Goal: Complete application form: Complete application form

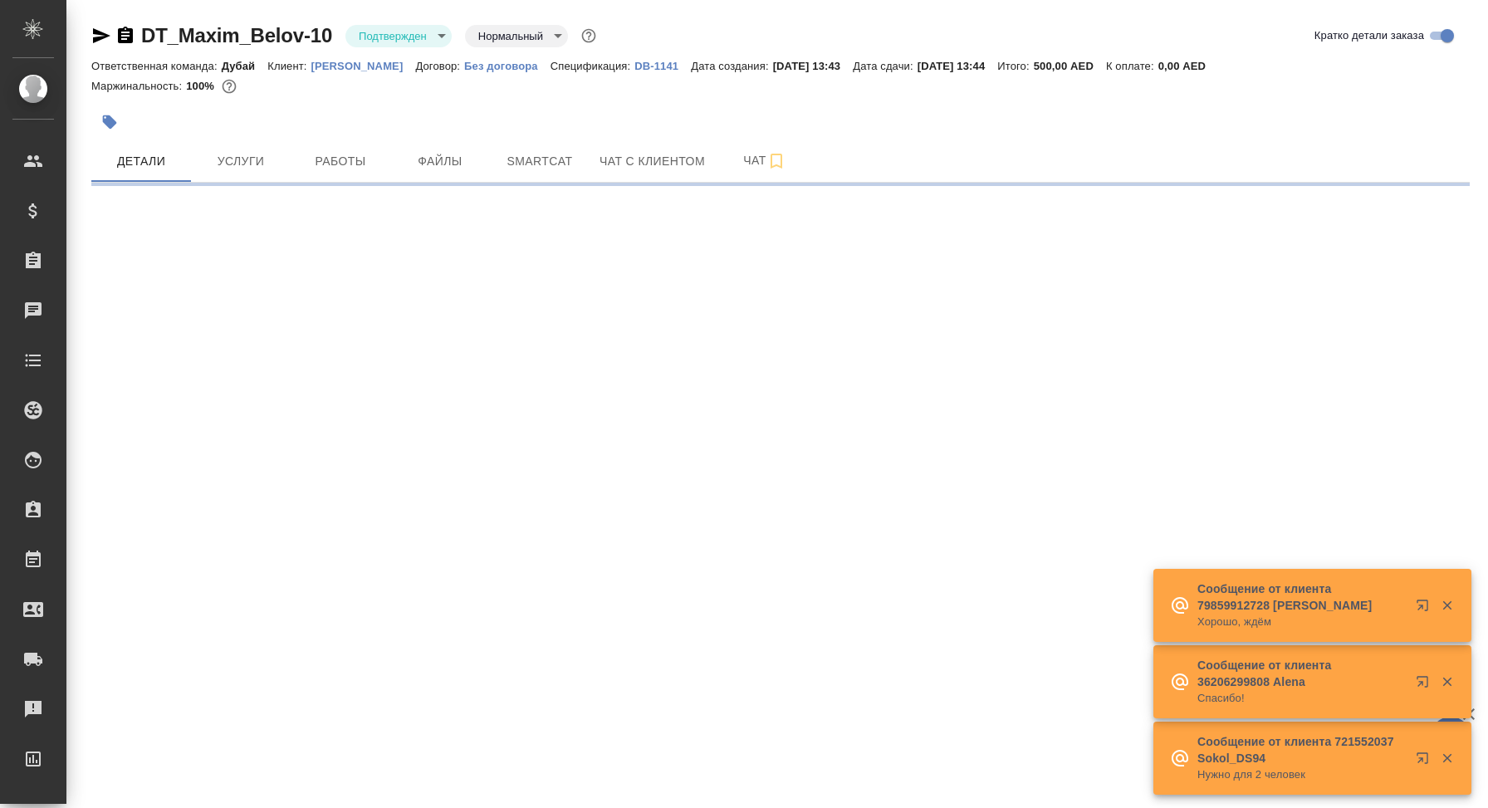
select select "RU"
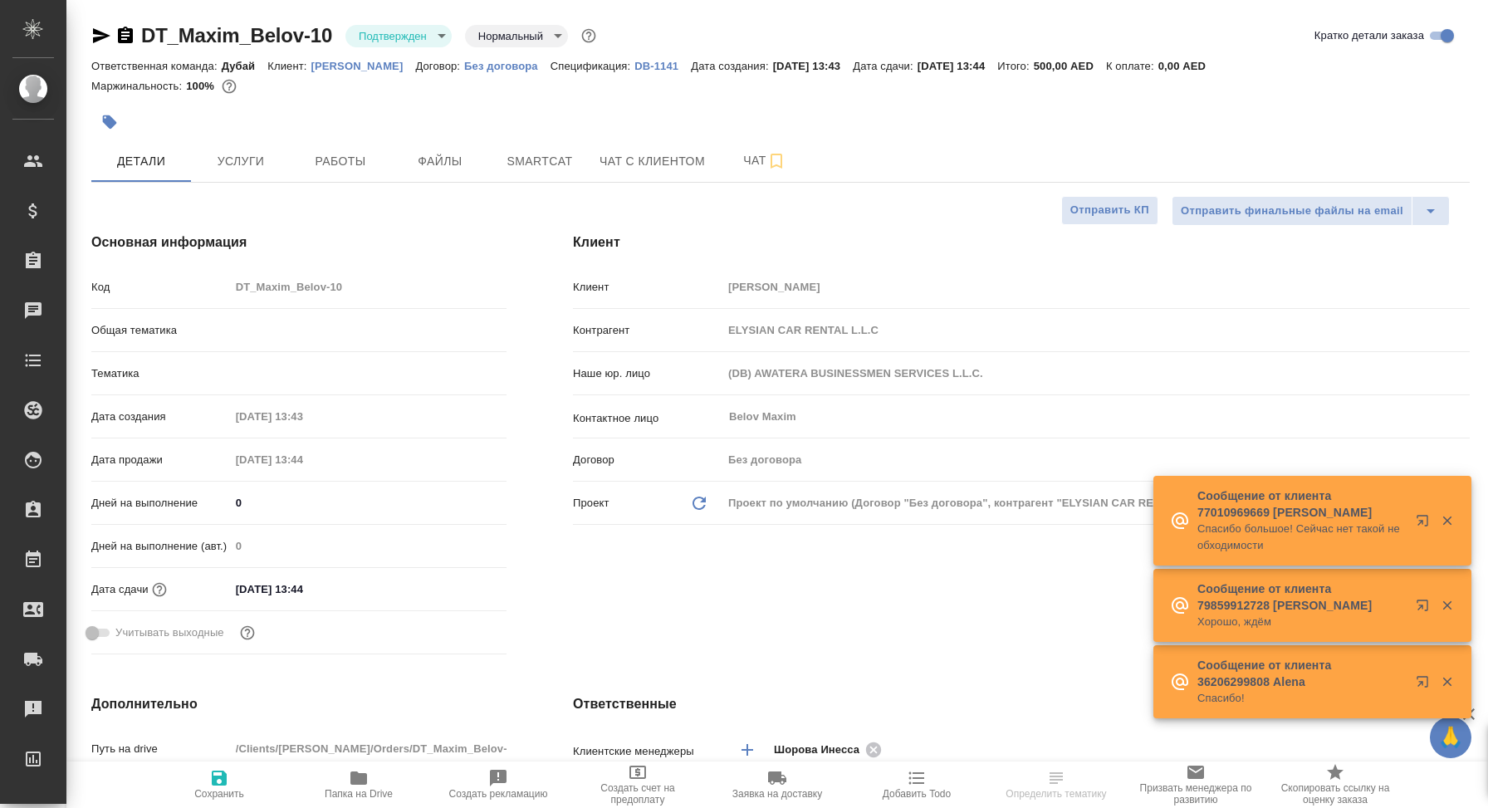
type textarea "x"
type input "Шорова Инесса"
type input "Дубай"
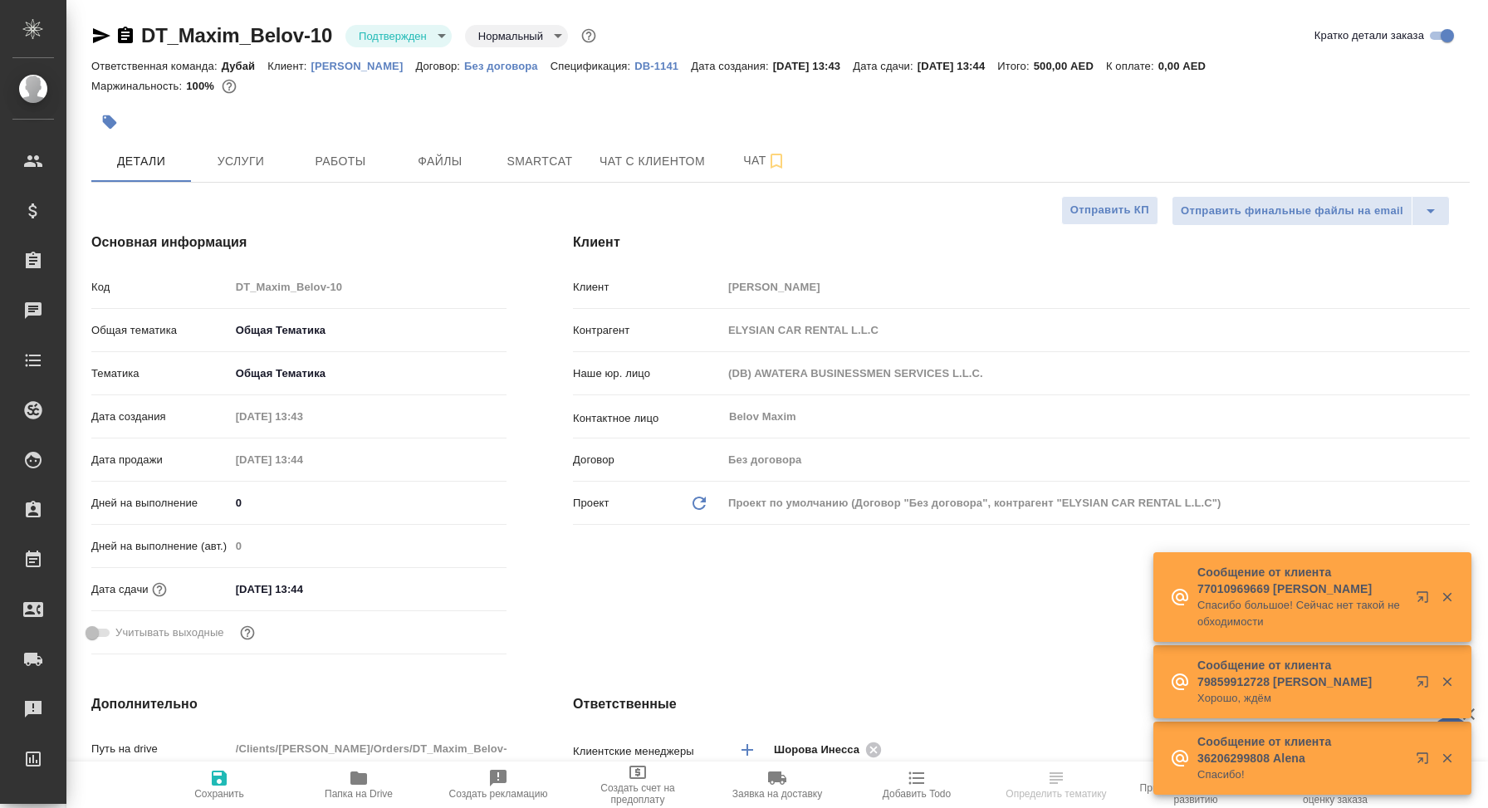
type textarea "x"
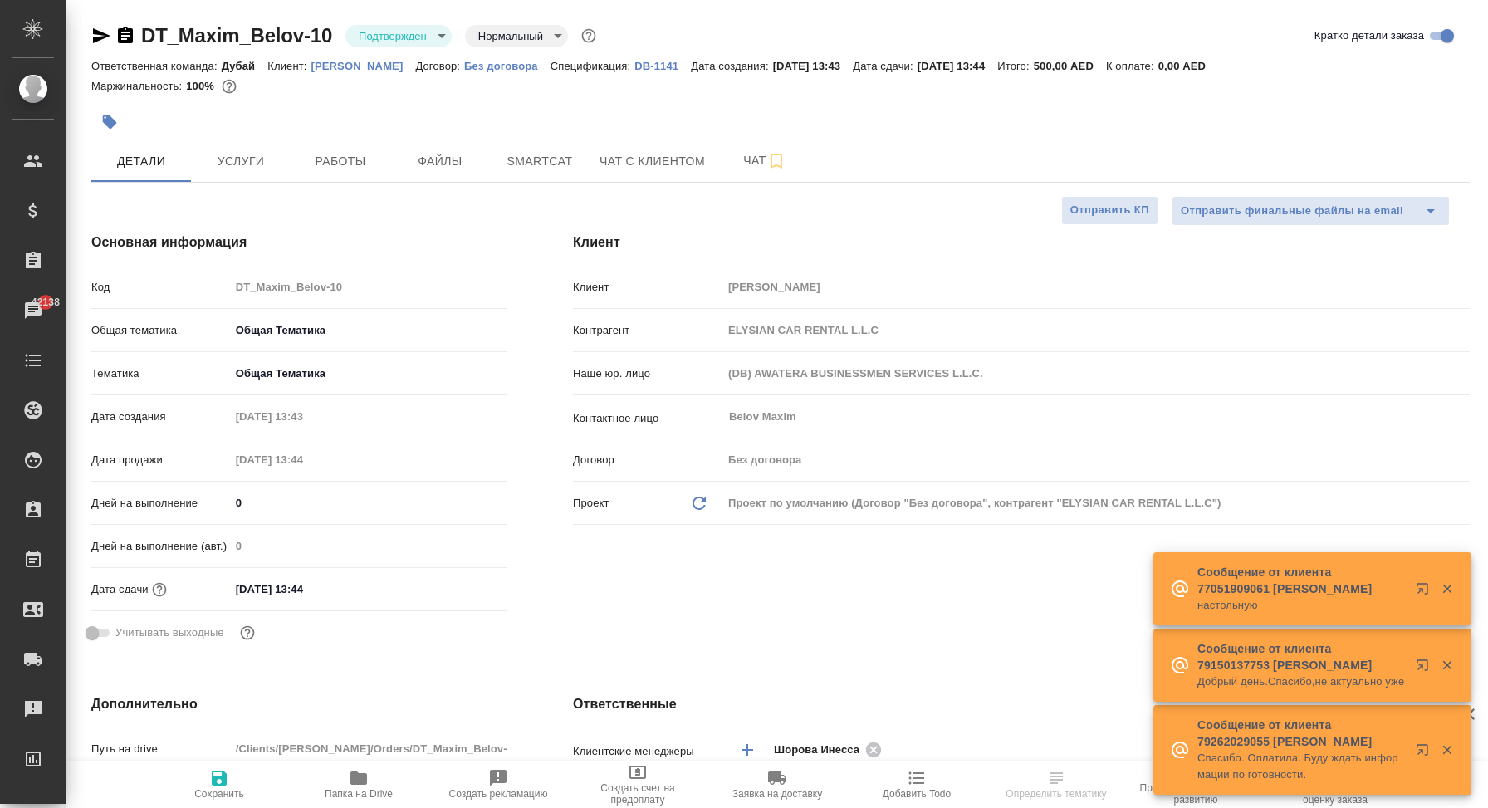
select select "RU"
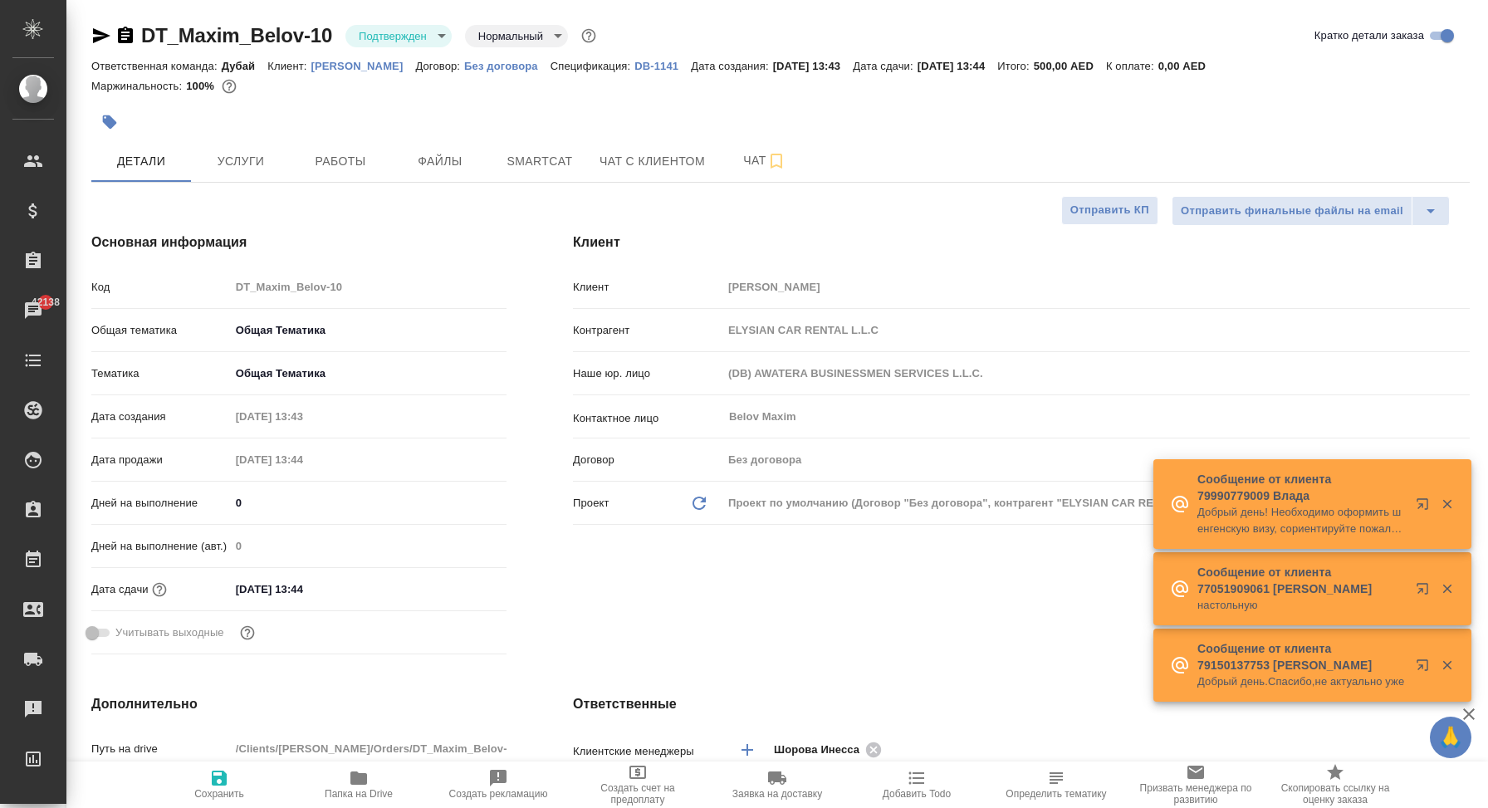
type textarea "x"
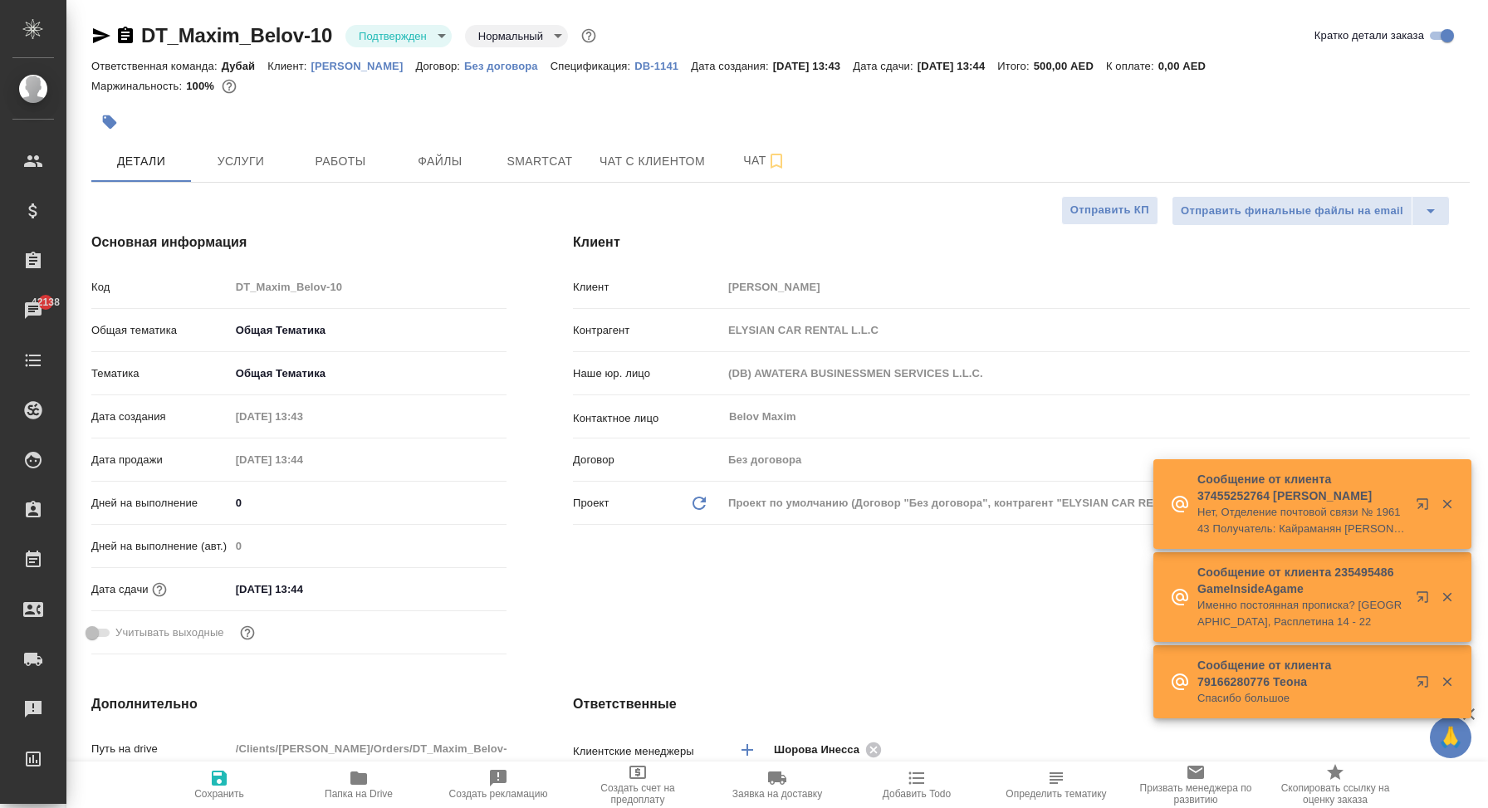
type textarea "x"
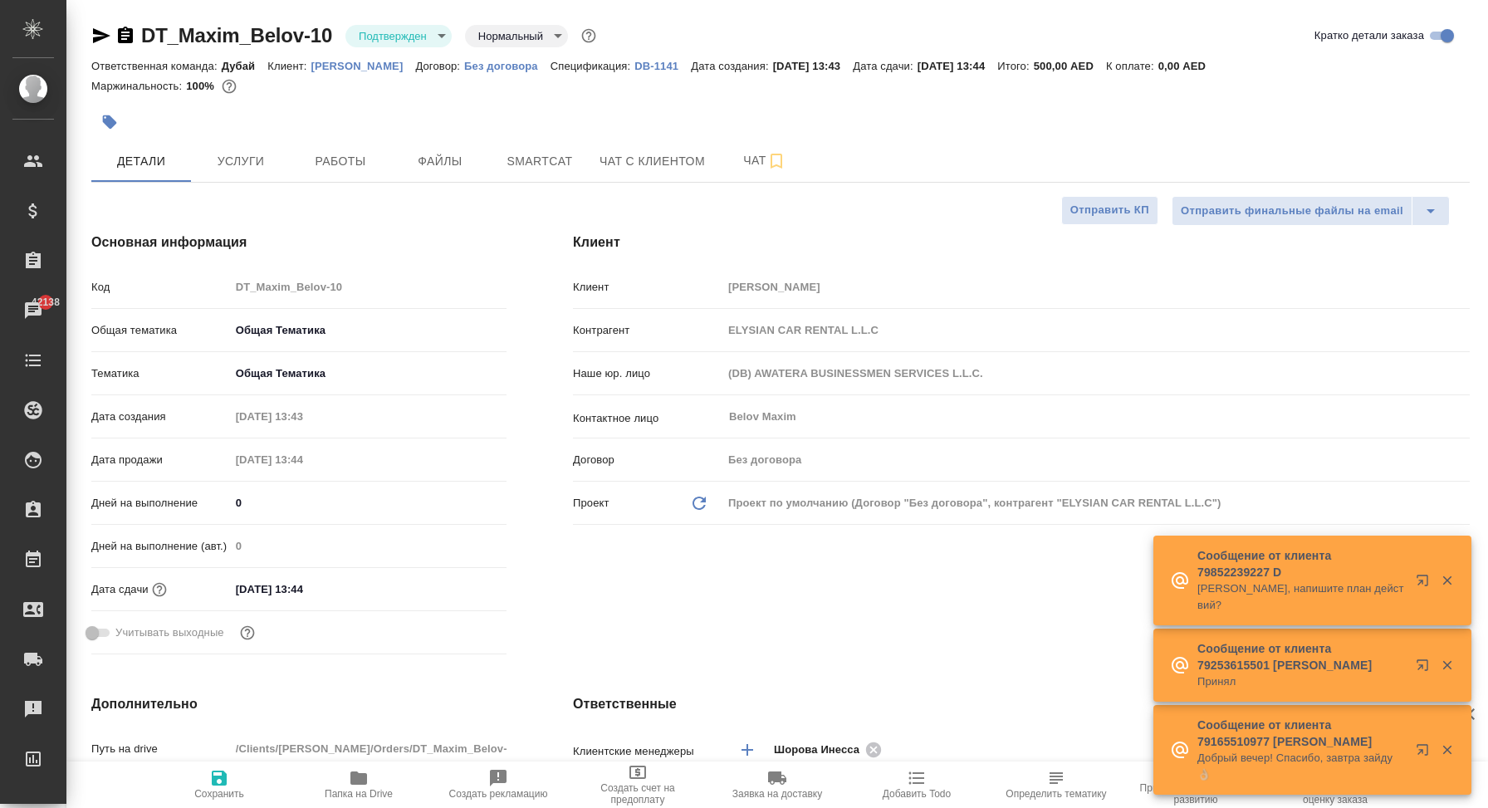
type textarea "x"
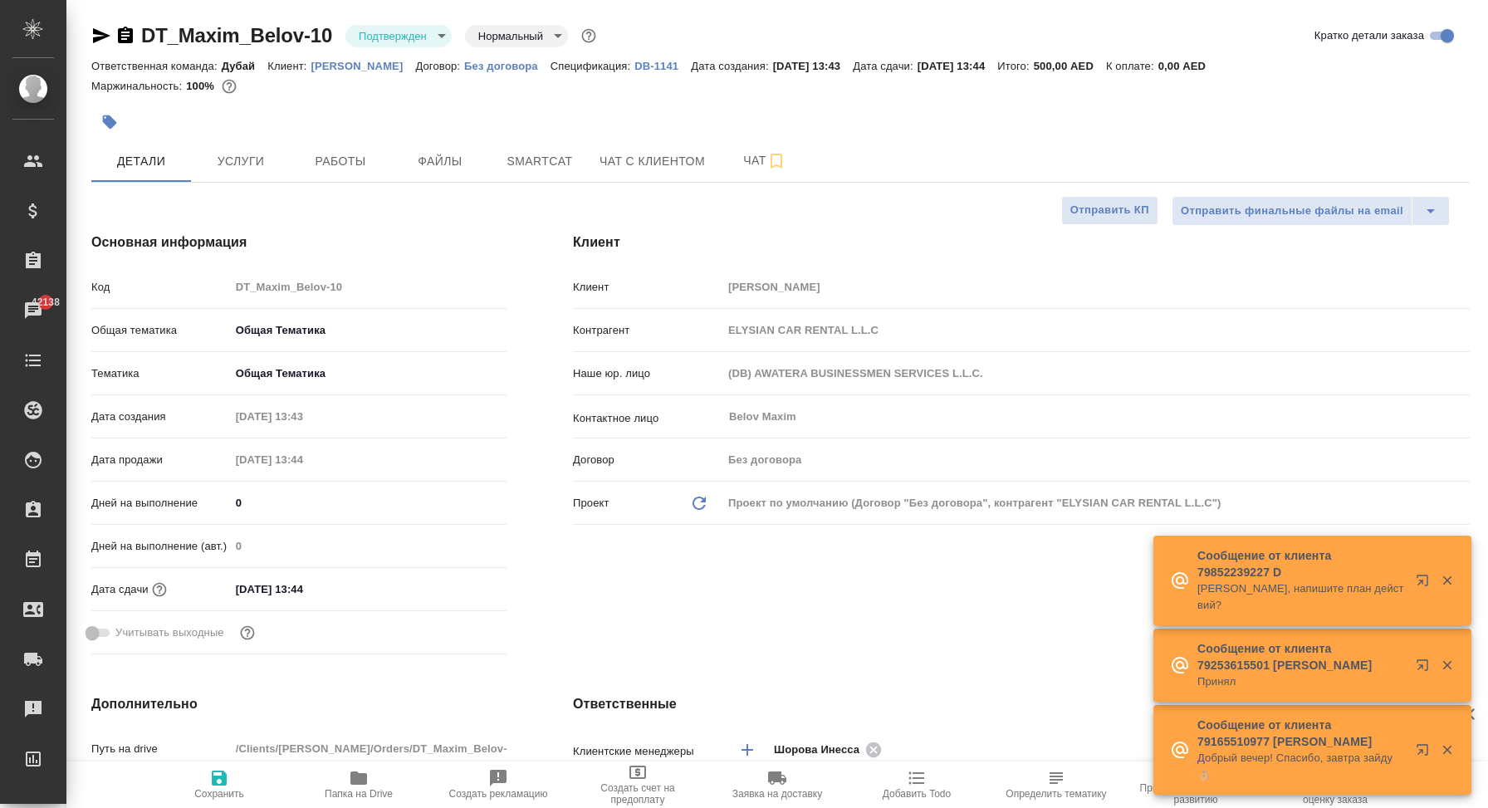
type textarea "x"
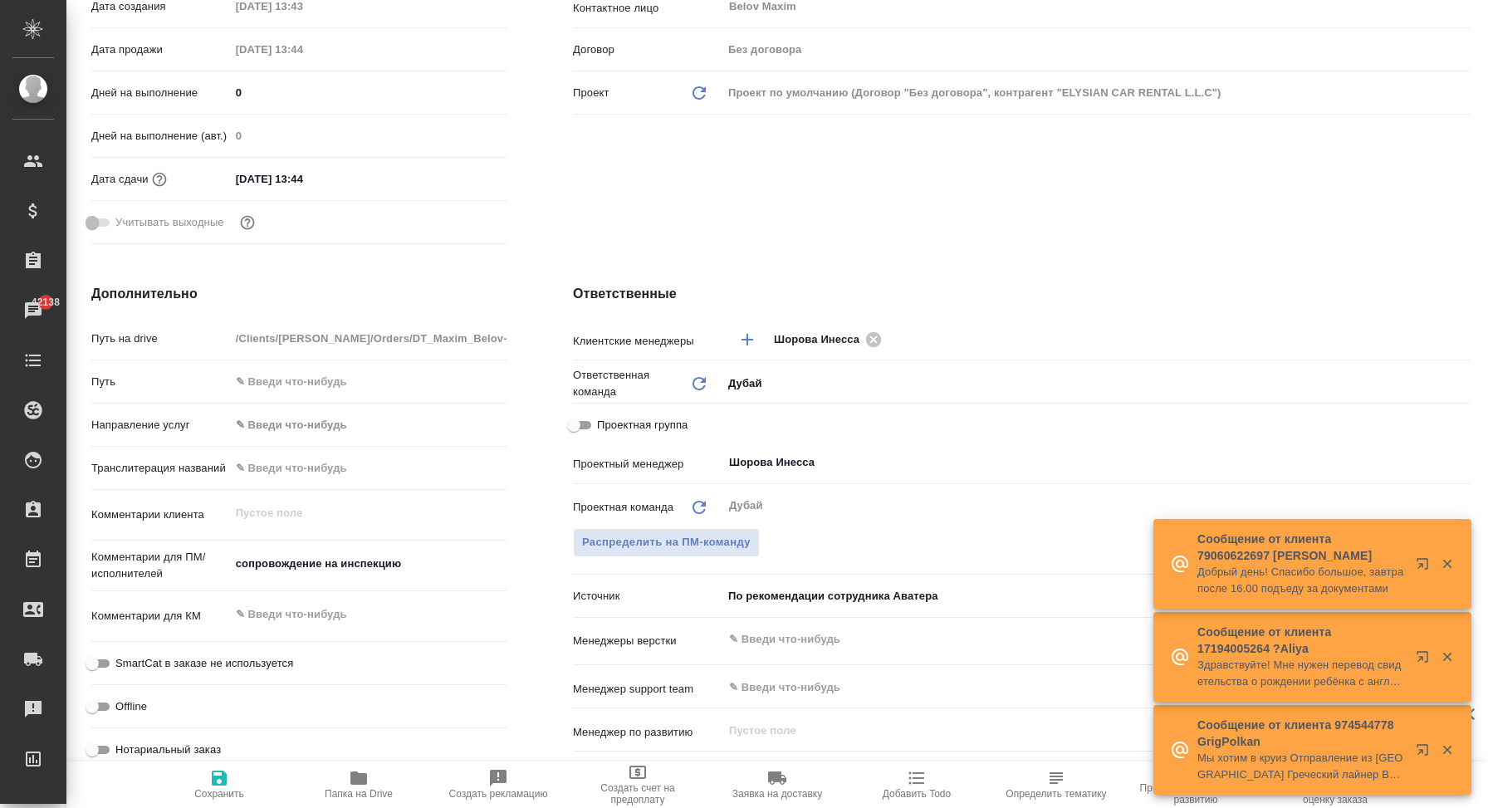
scroll to position [413, 0]
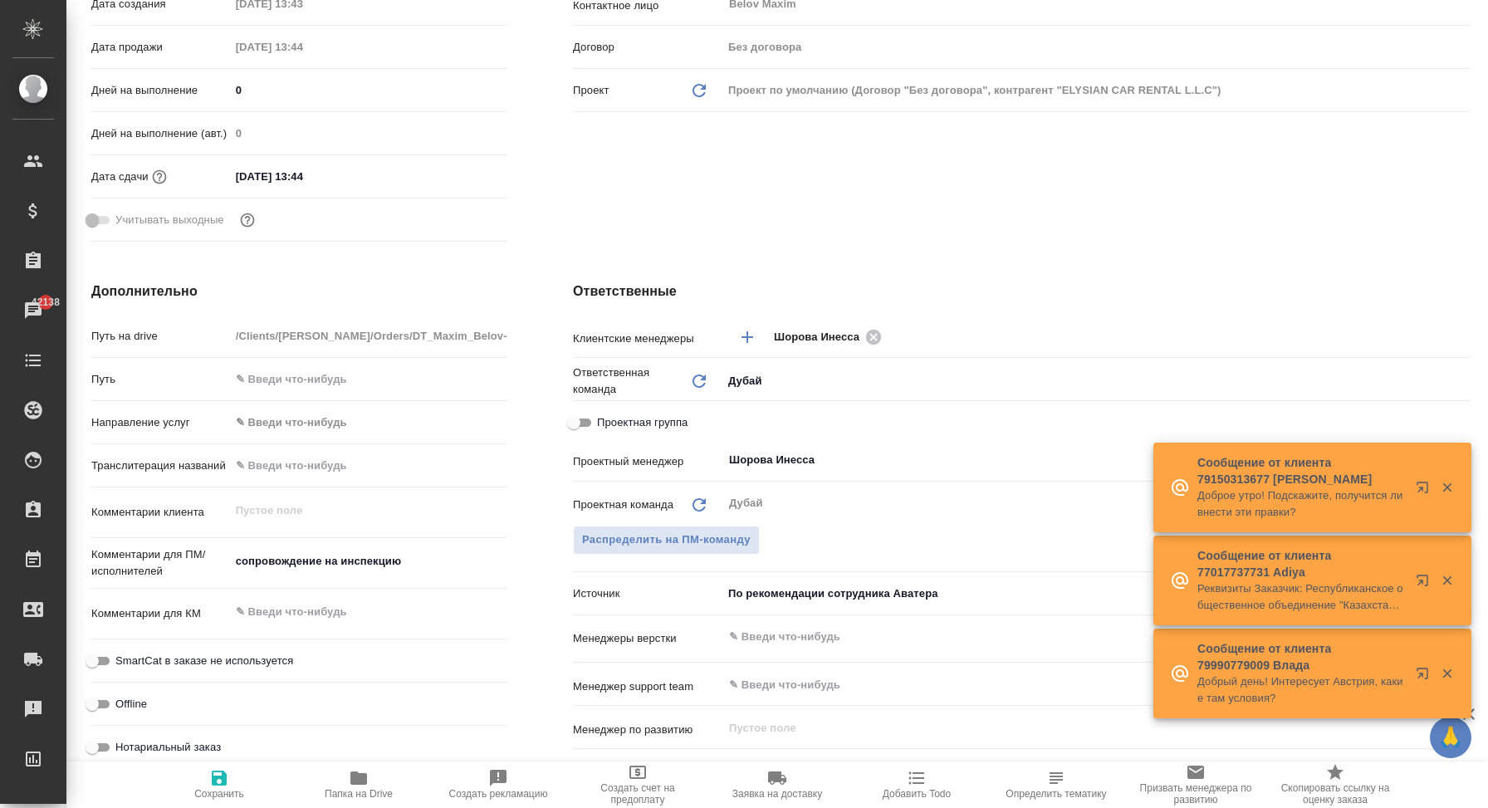
type textarea "x"
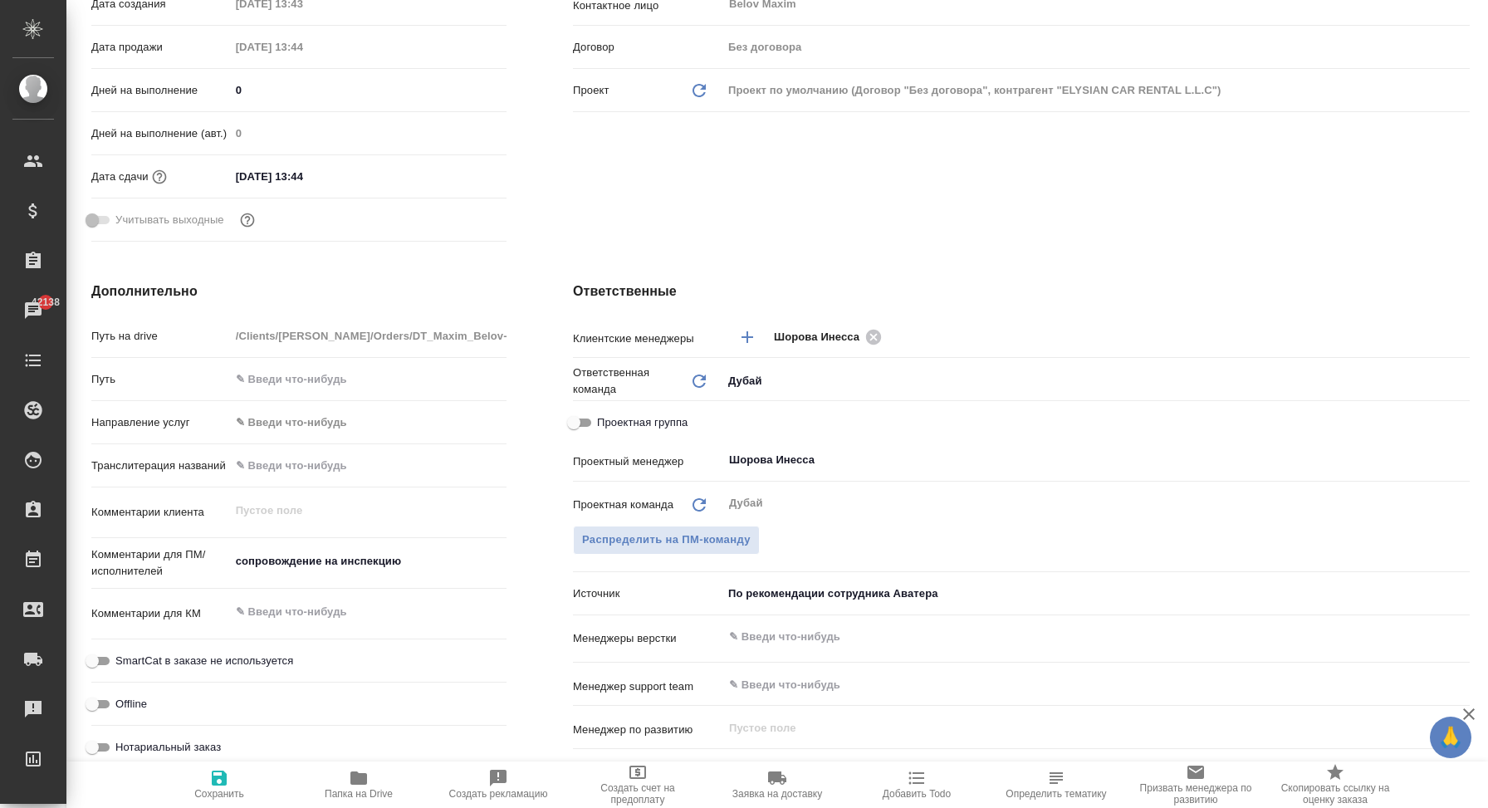
type textarea "x"
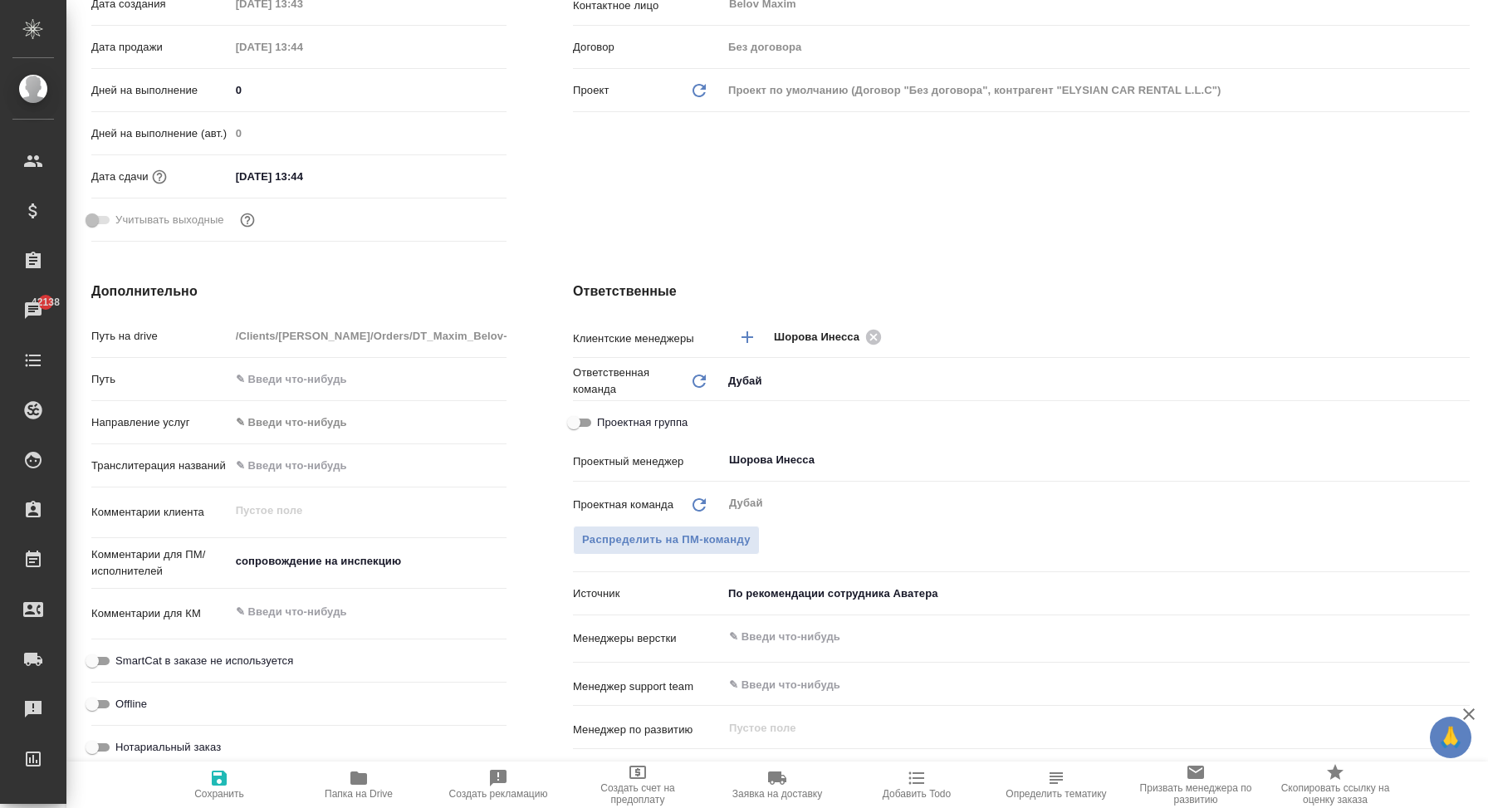
type textarea "x"
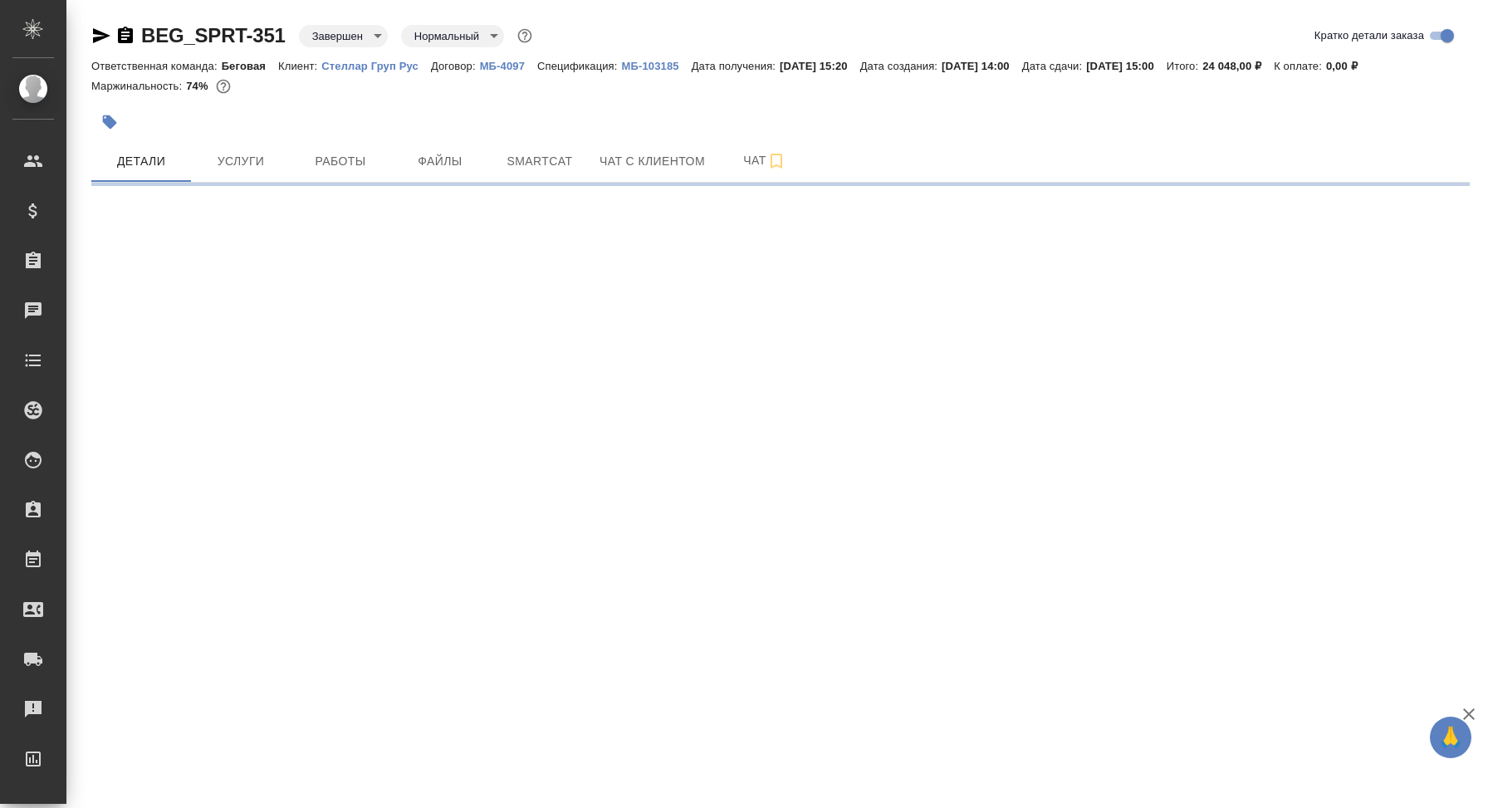
select select "RU"
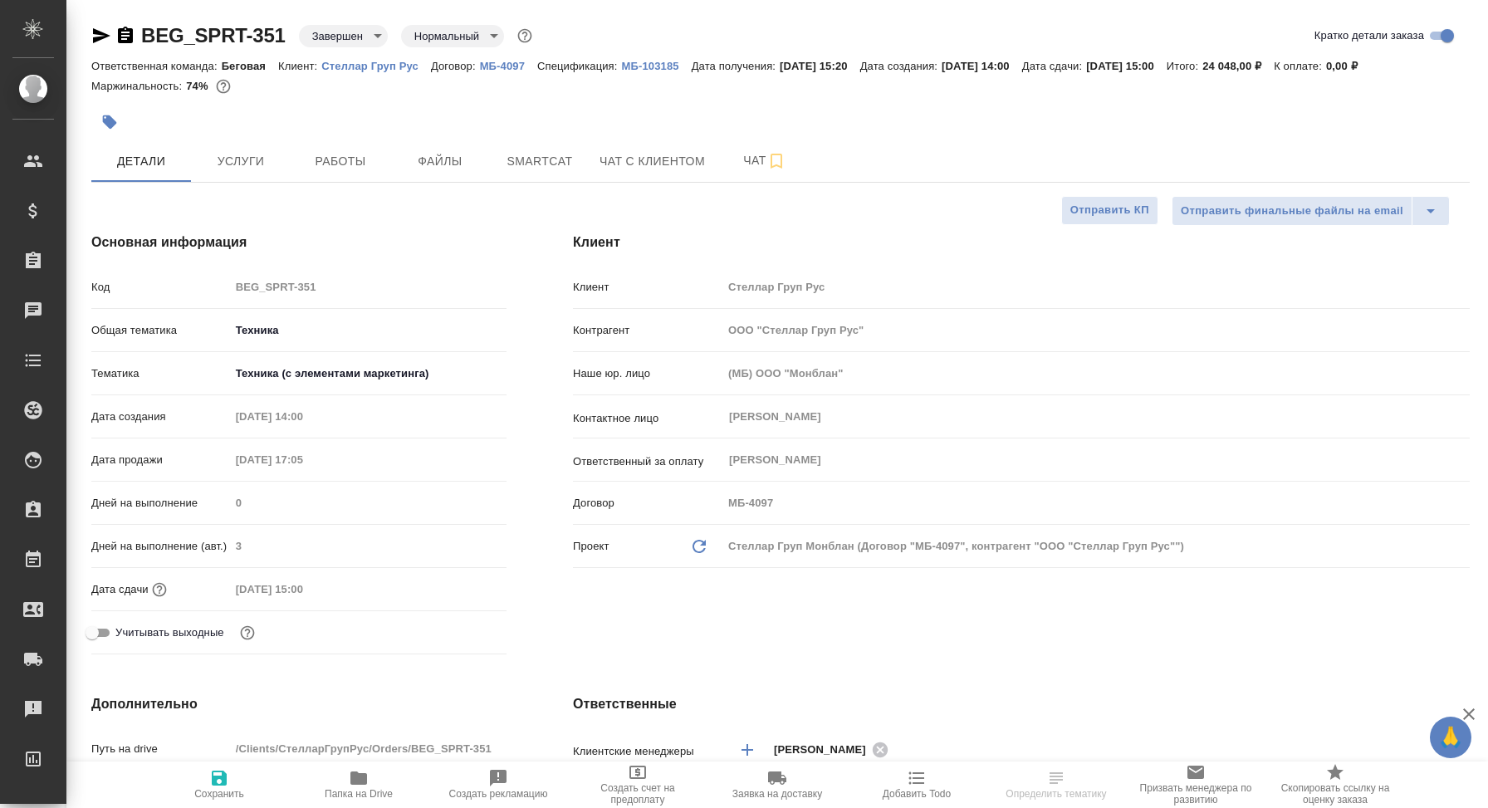
type textarea "x"
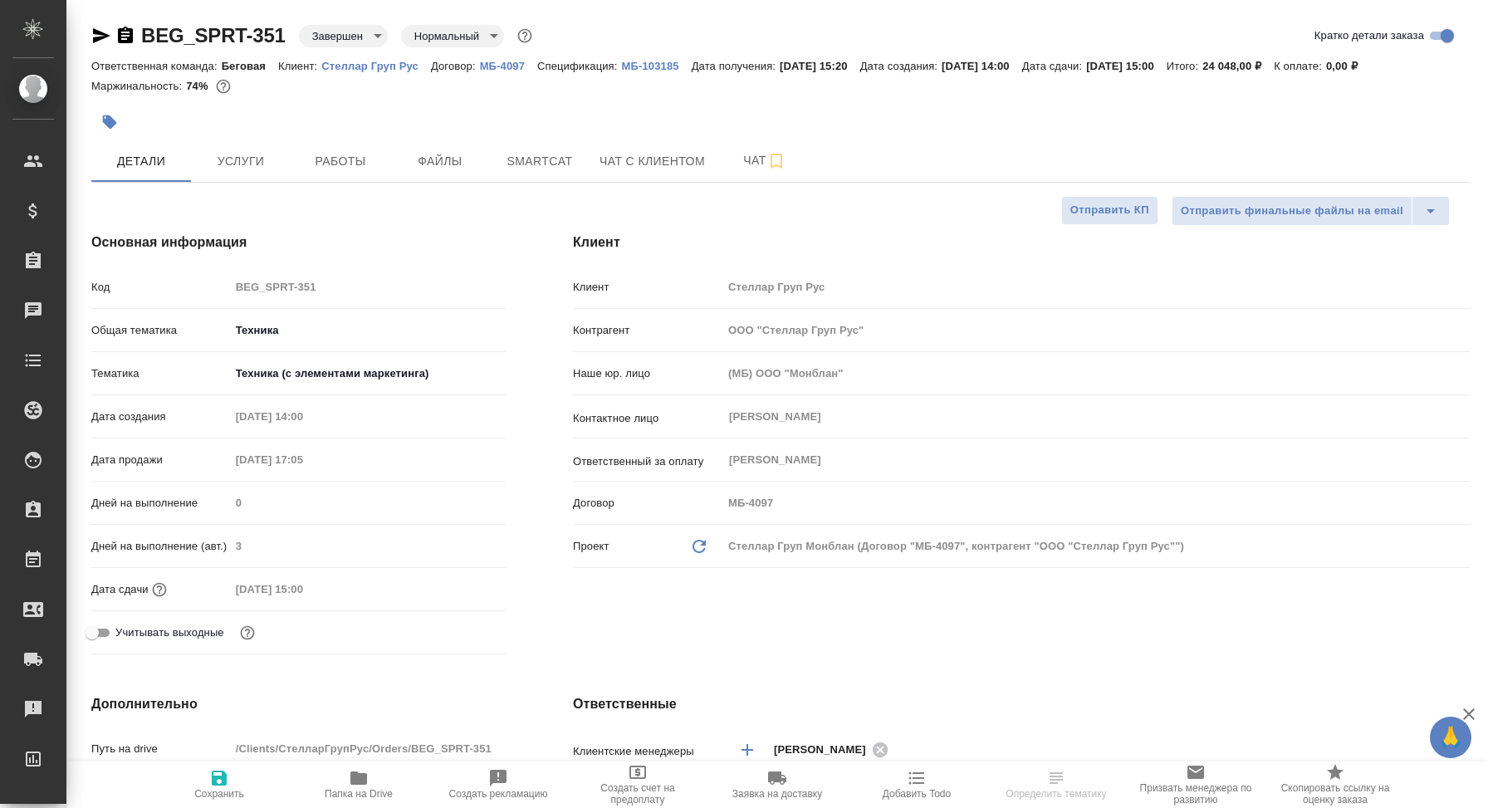
type textarea "x"
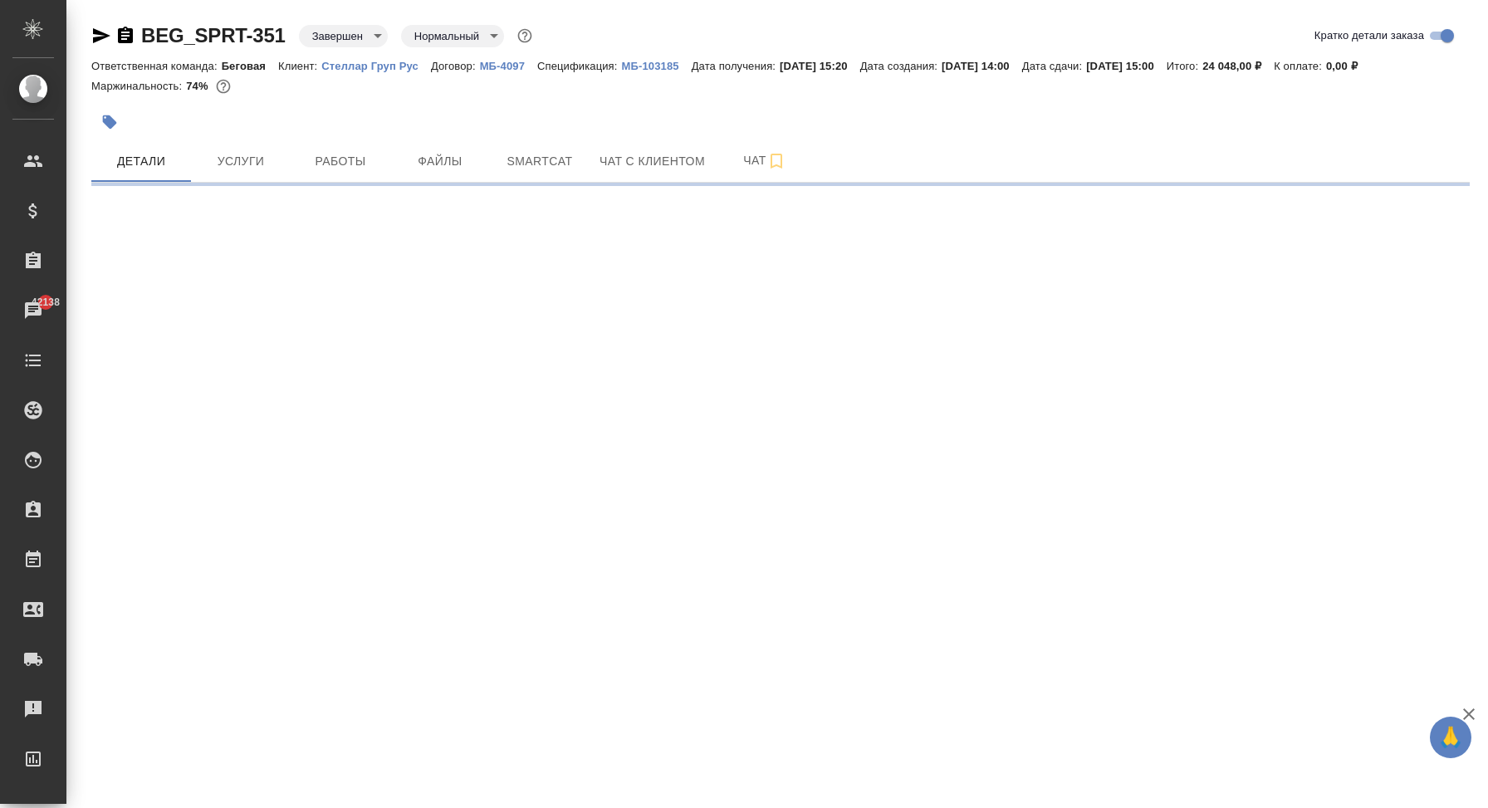
select select "RU"
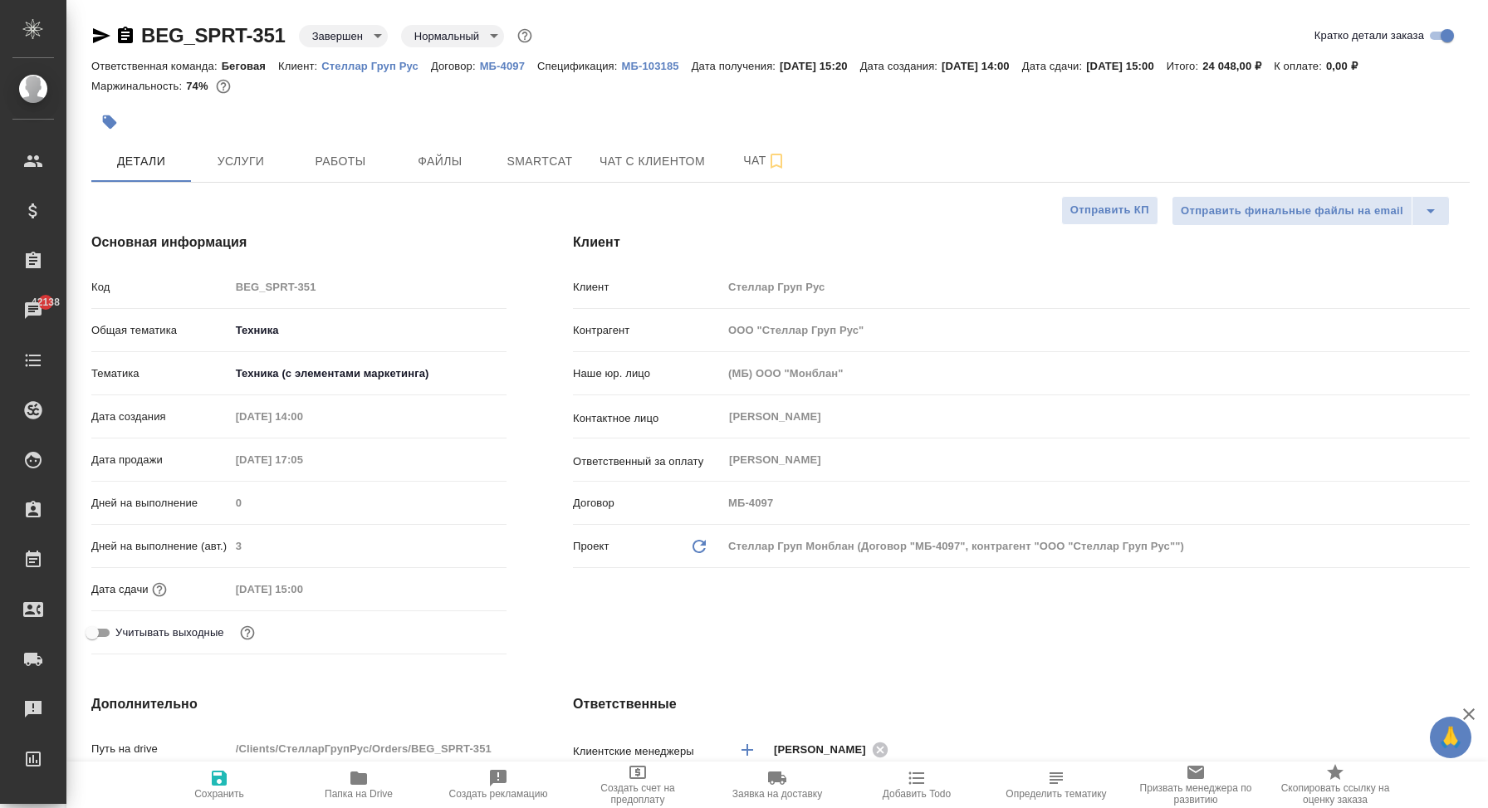
type textarea "x"
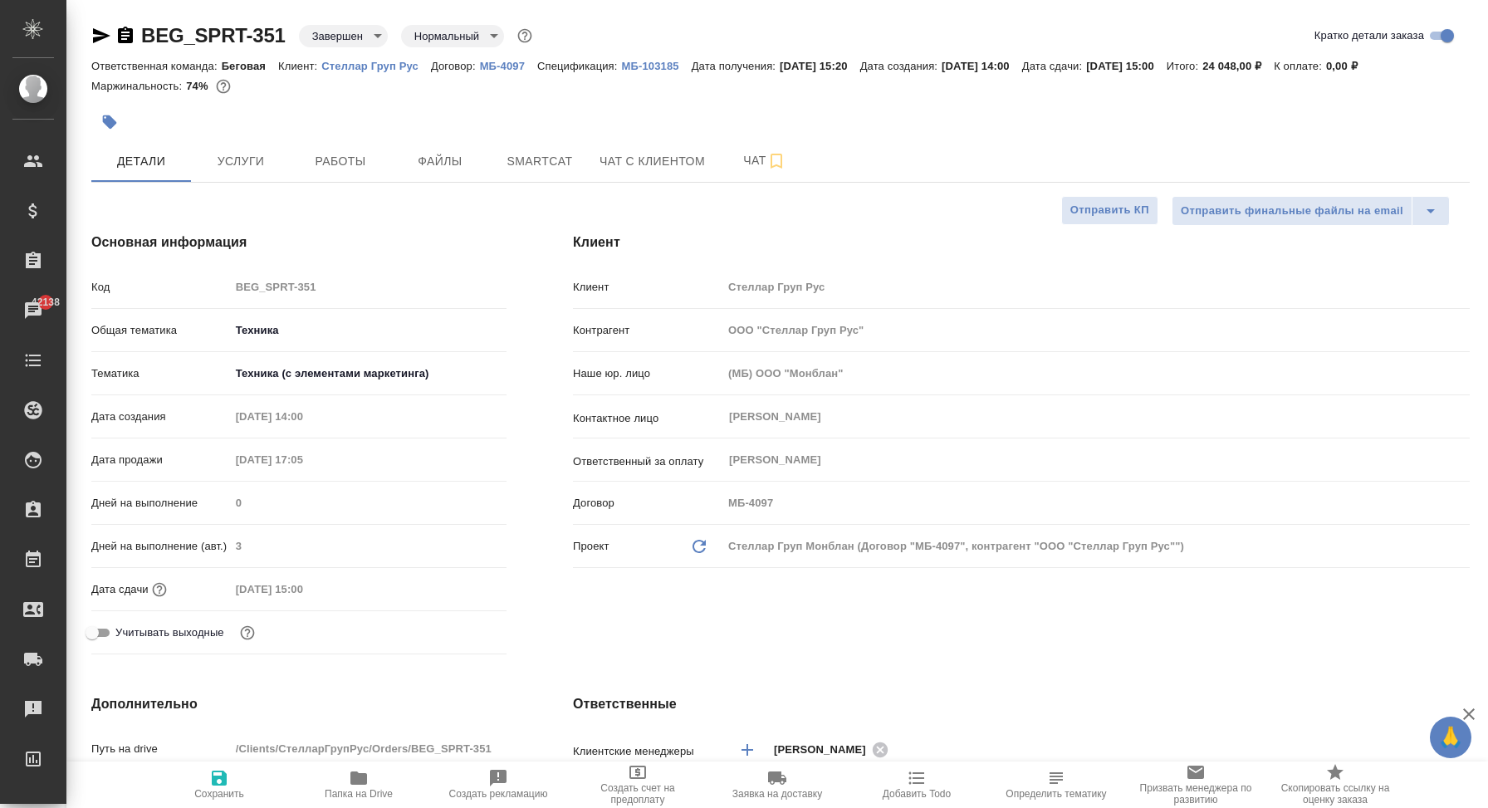
type textarea "x"
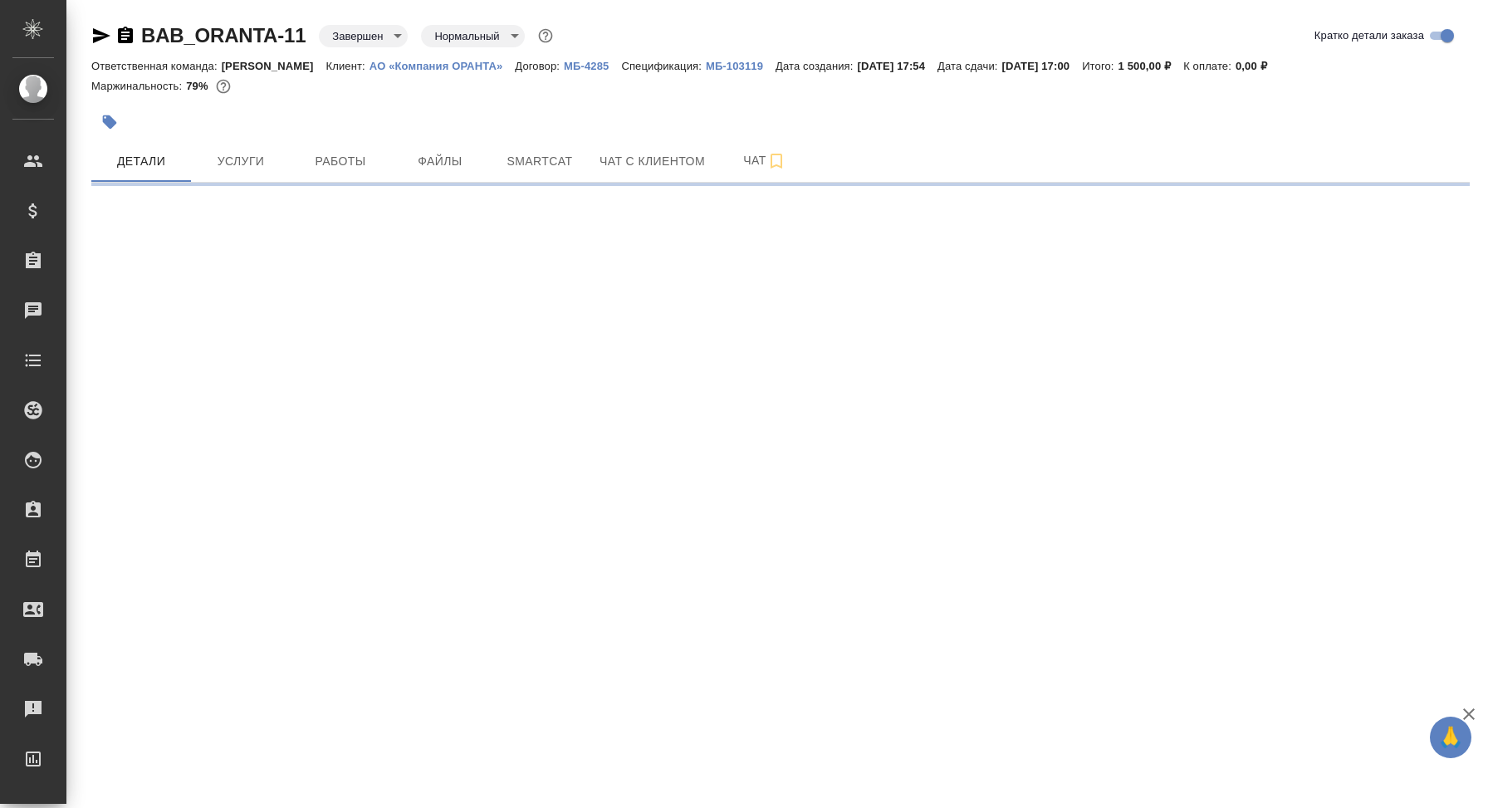
select select "RU"
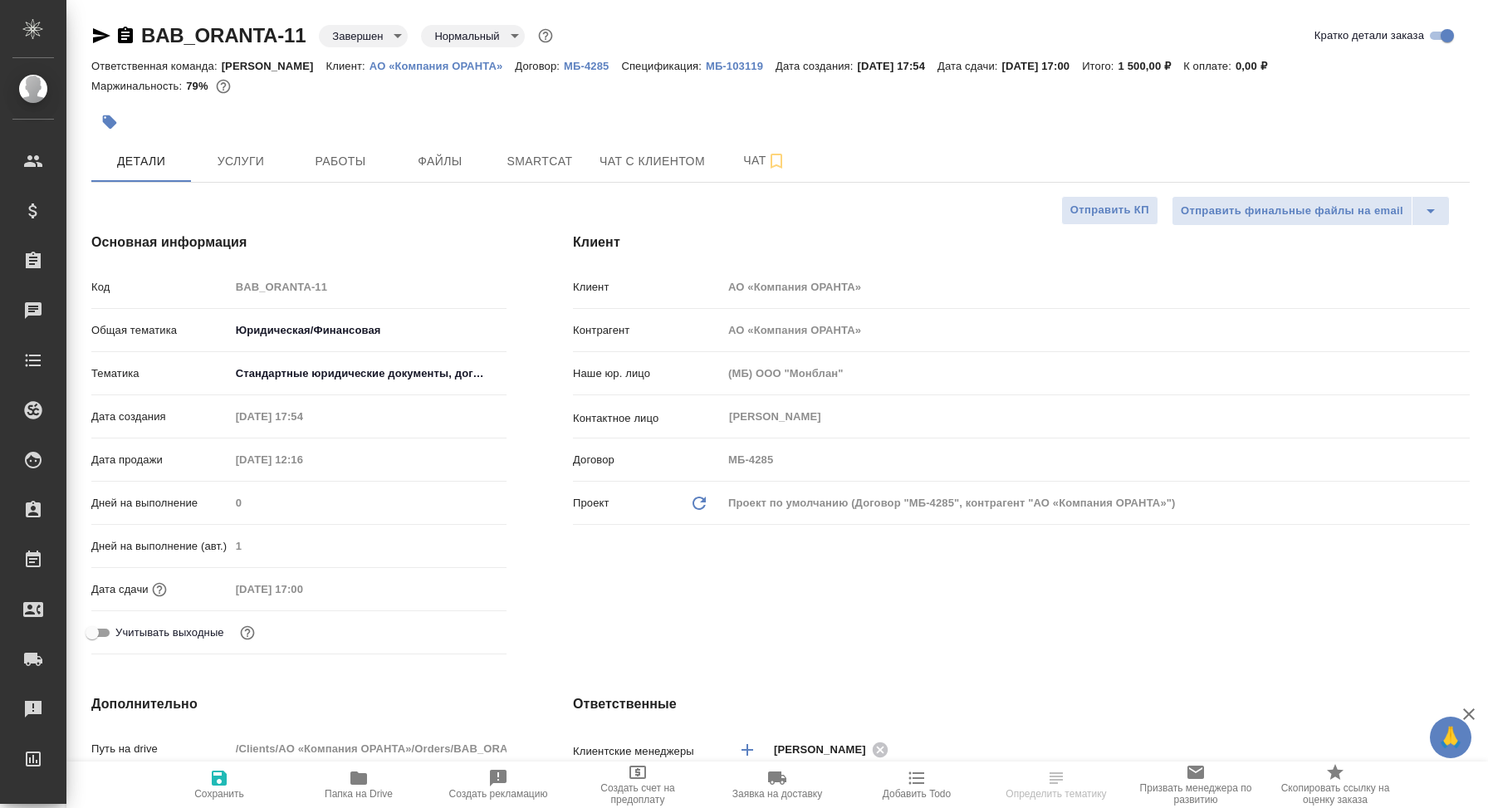
type textarea "x"
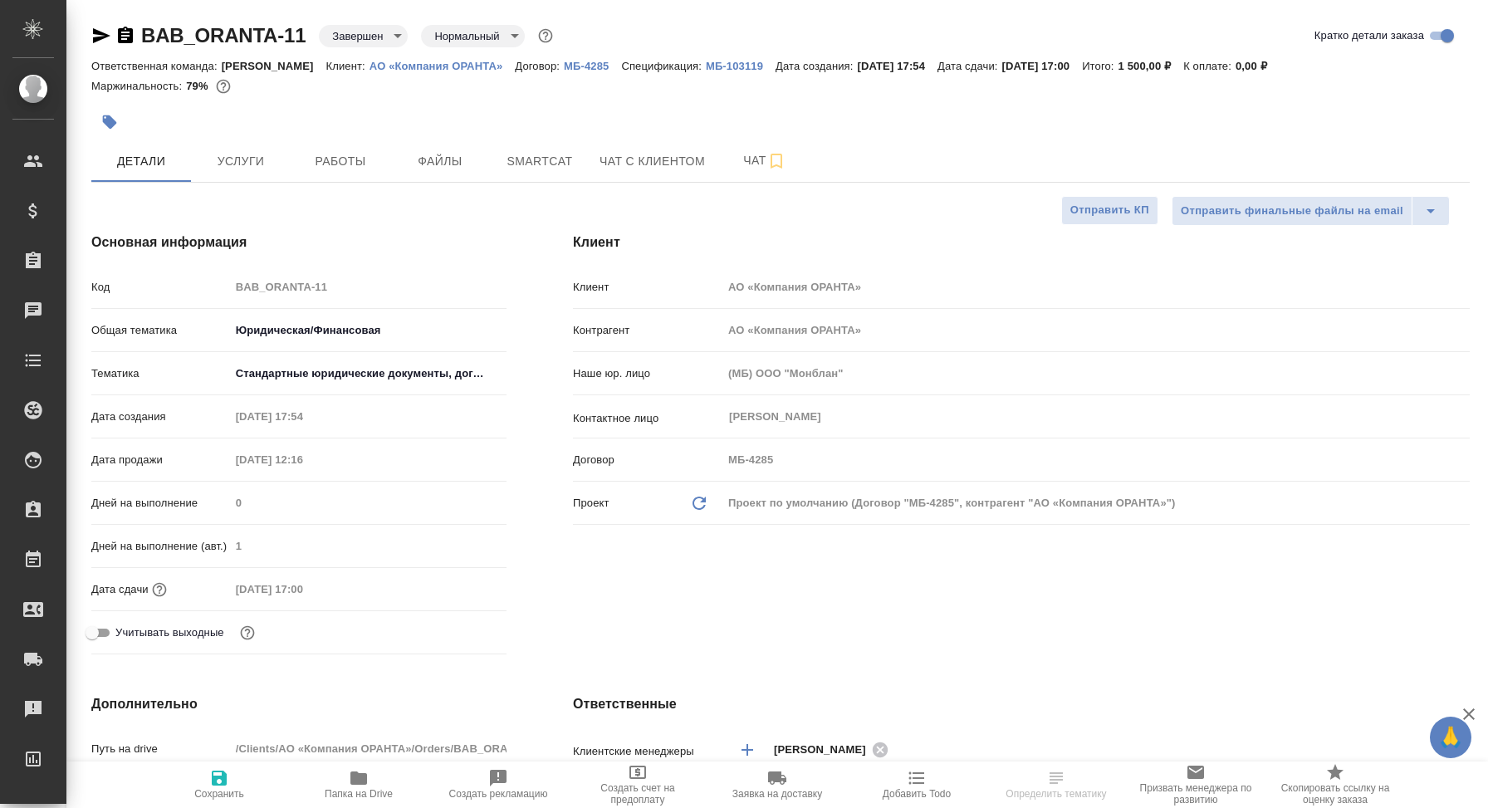
type textarea "x"
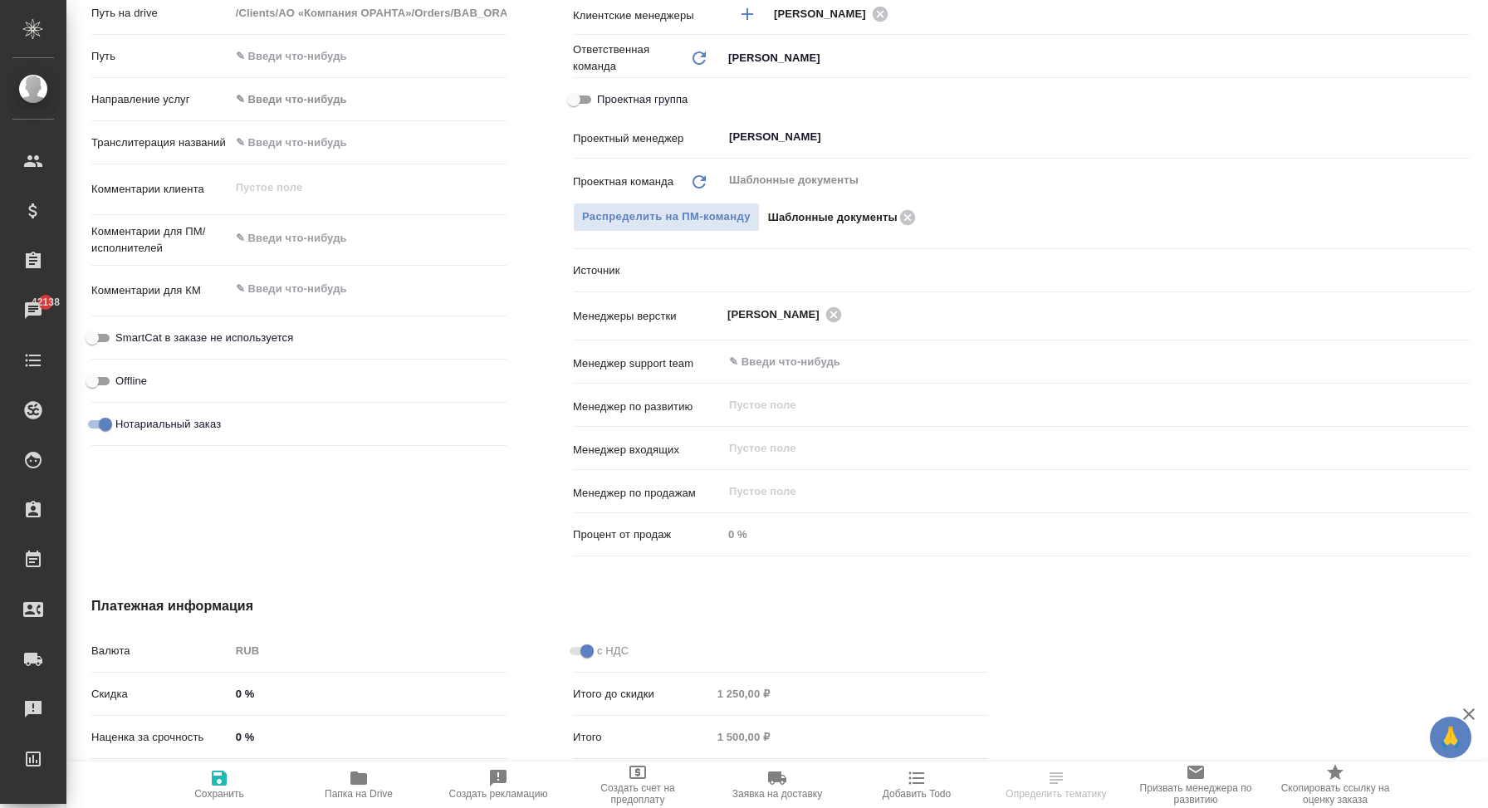
scroll to position [745, 0]
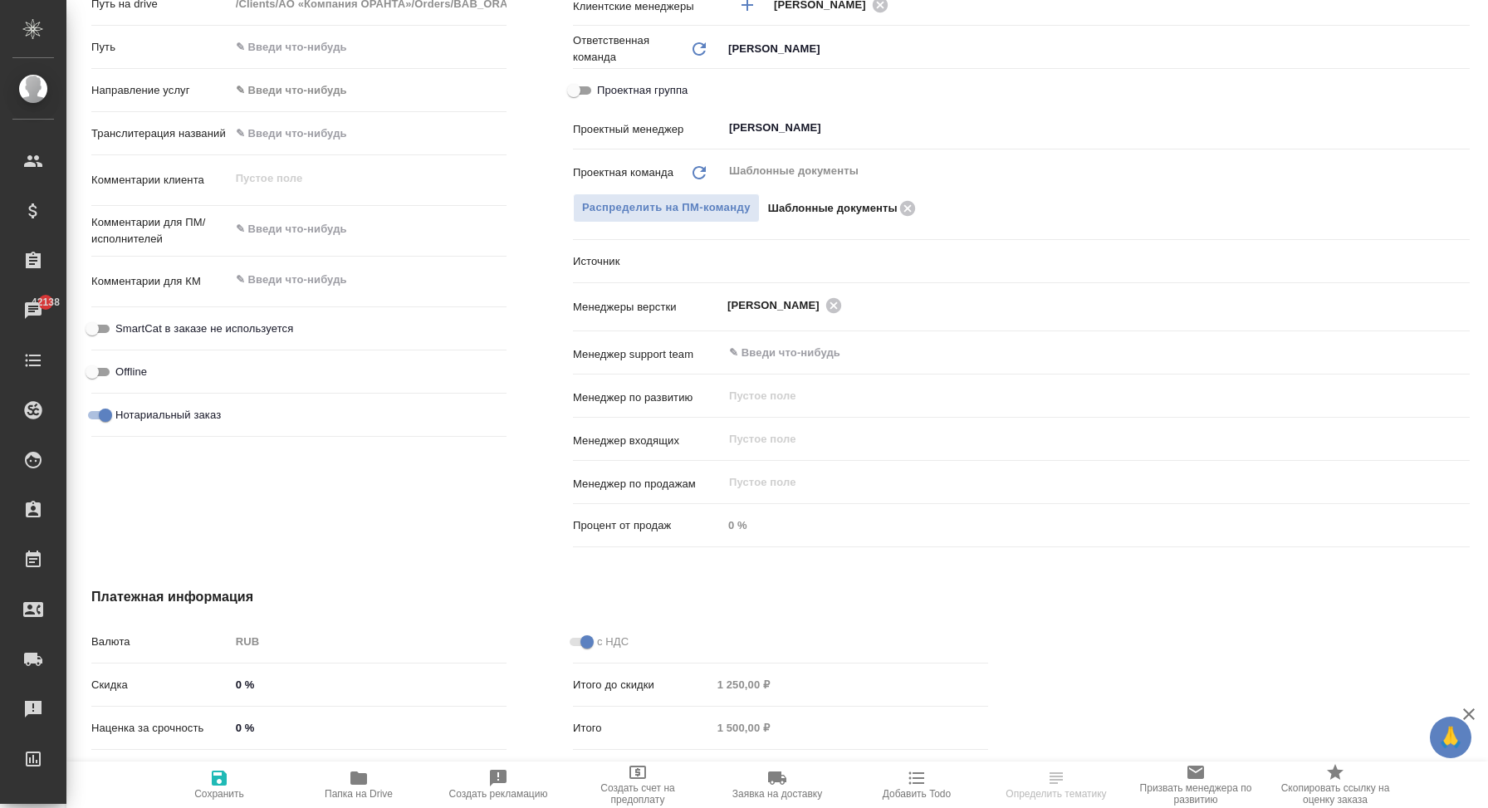
select select "RU"
type textarea "x"
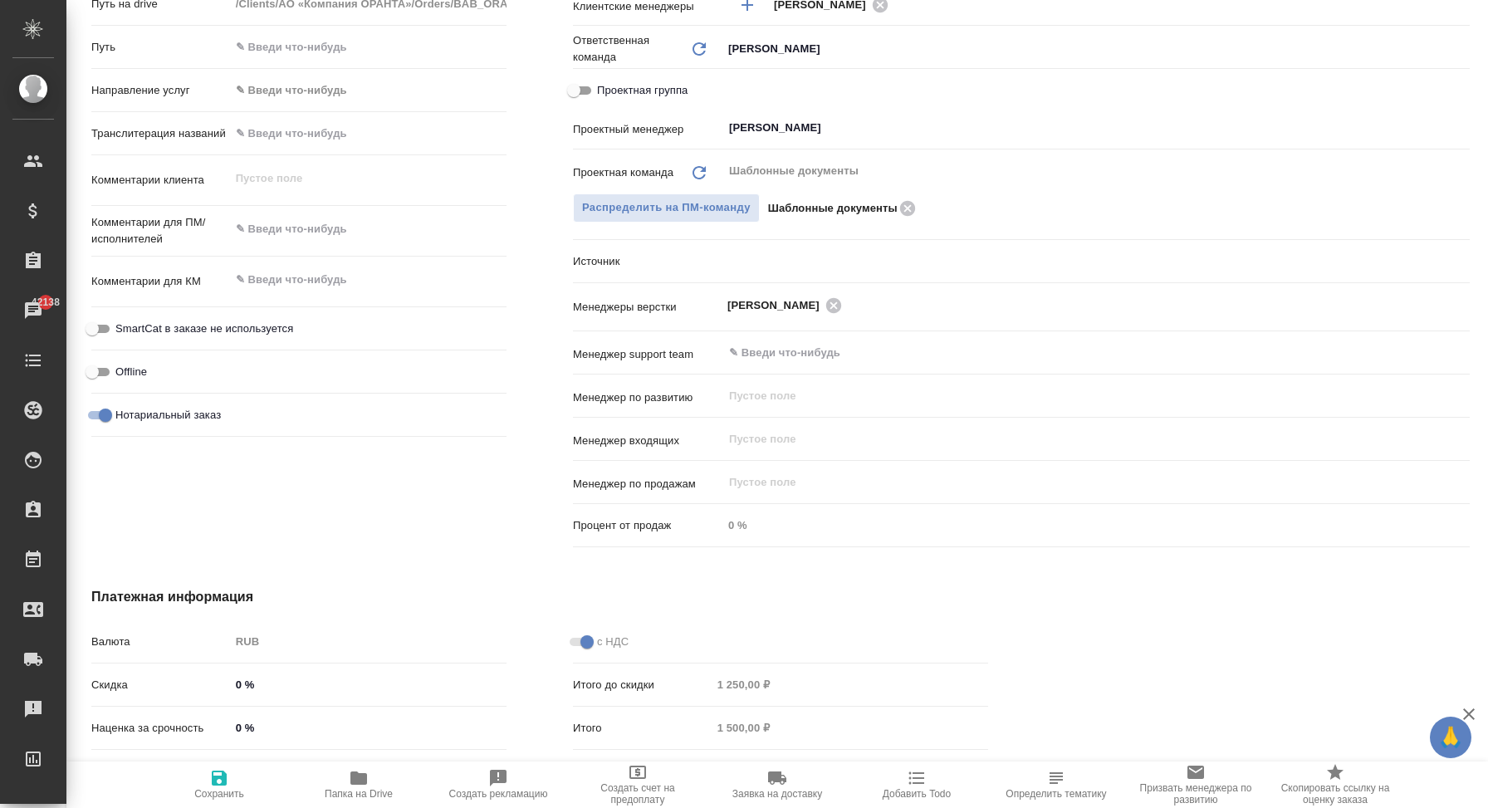
type textarea "x"
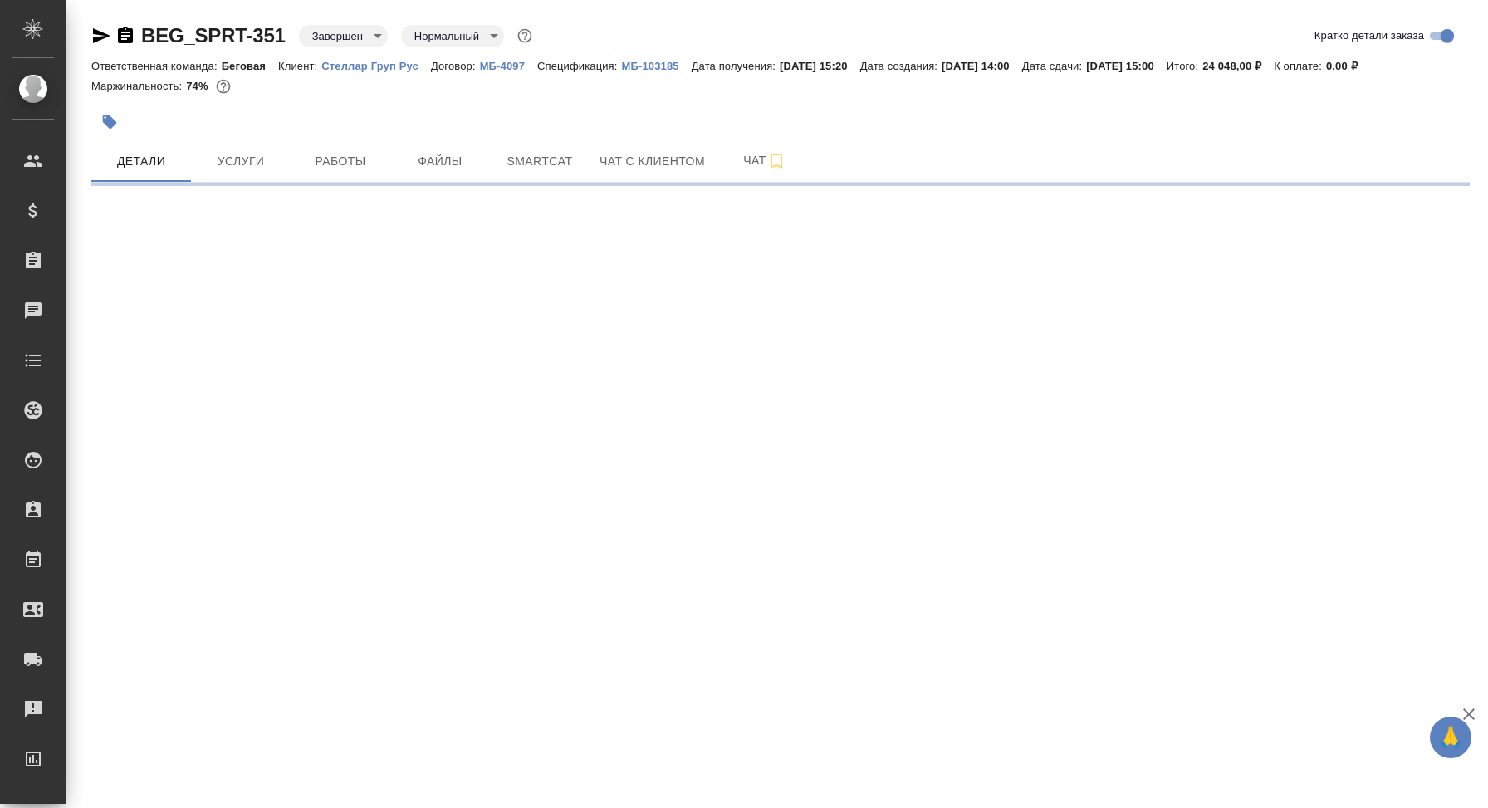
select select "RU"
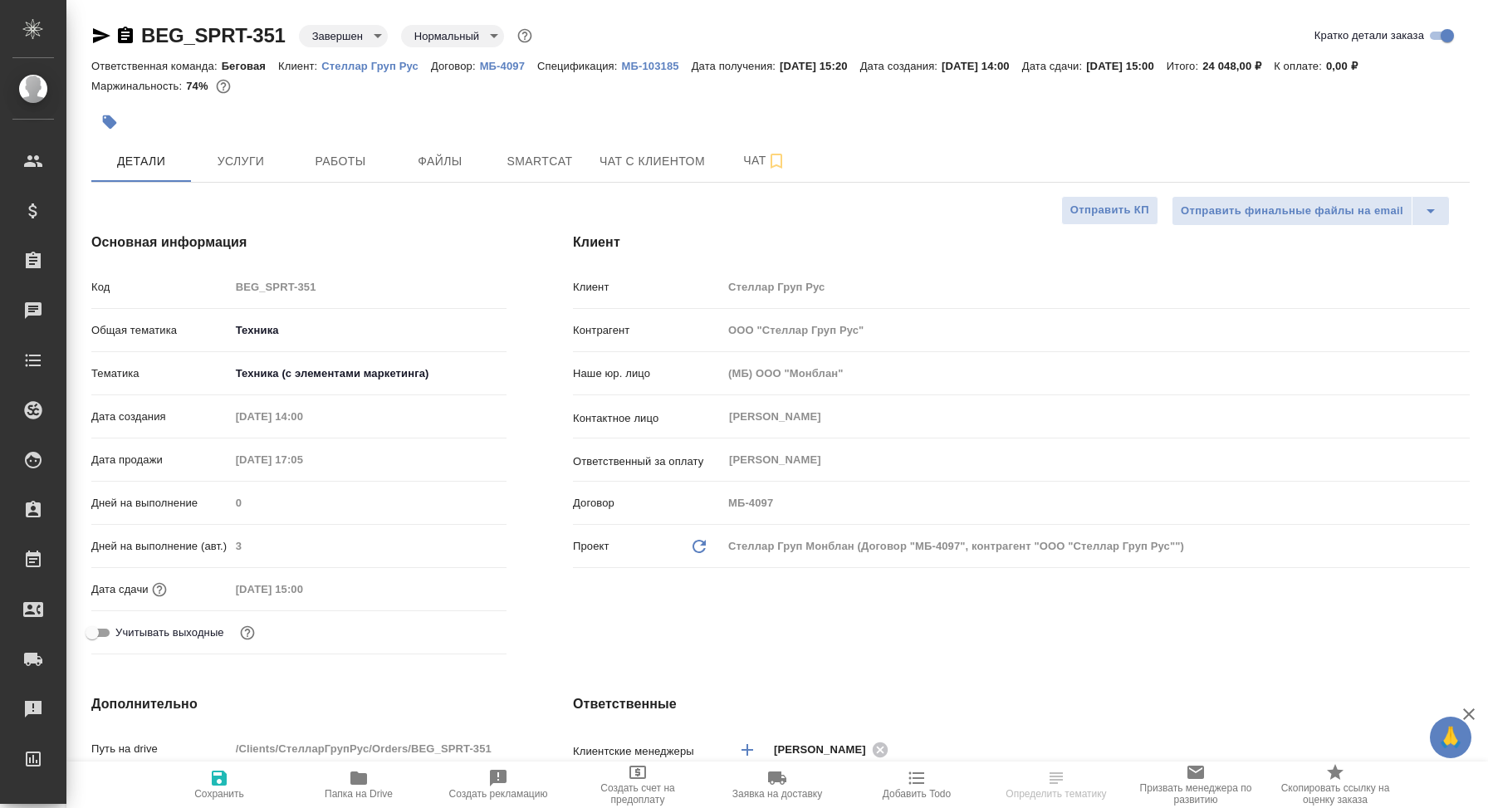
type textarea "x"
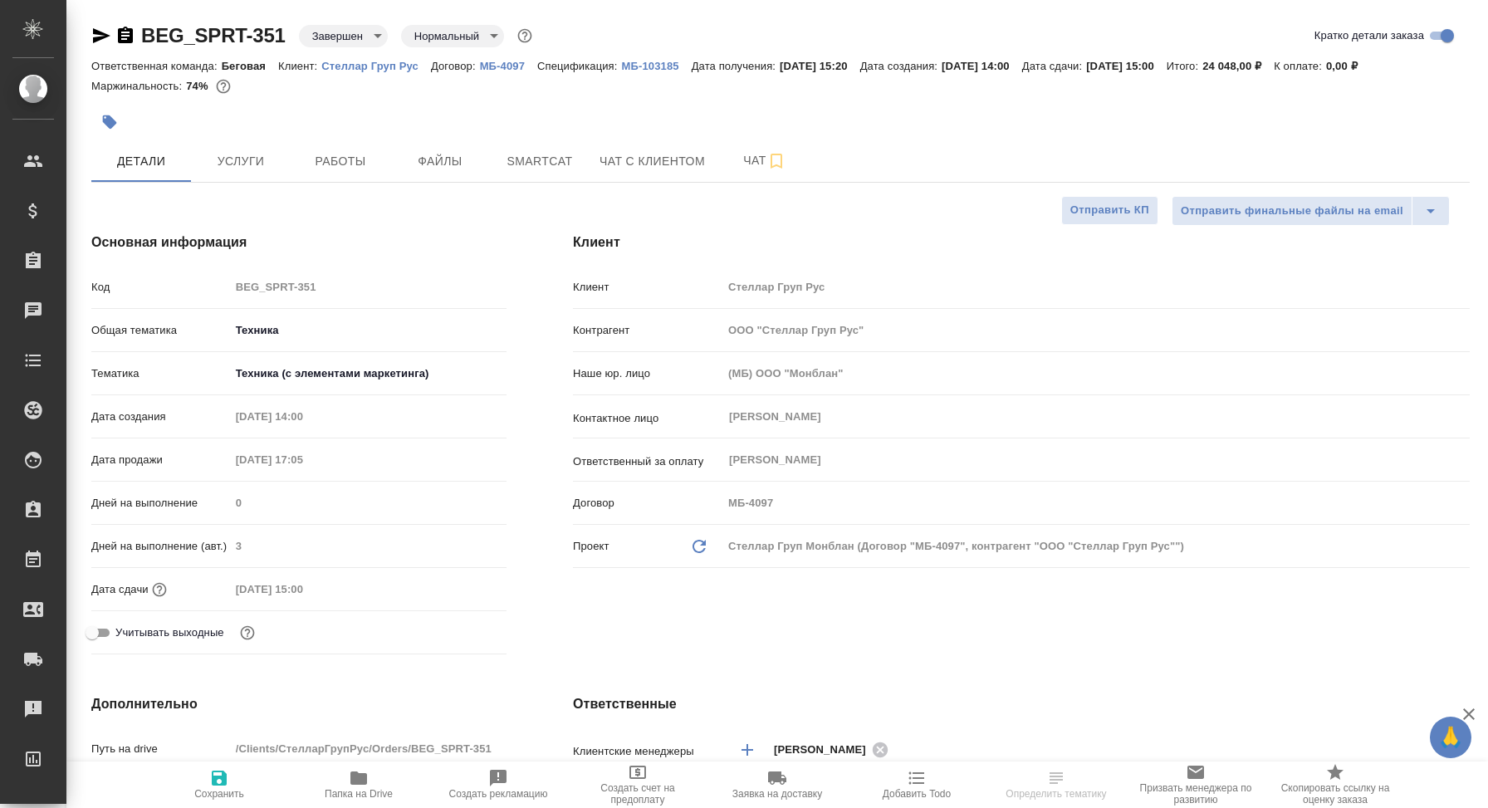
type textarea "x"
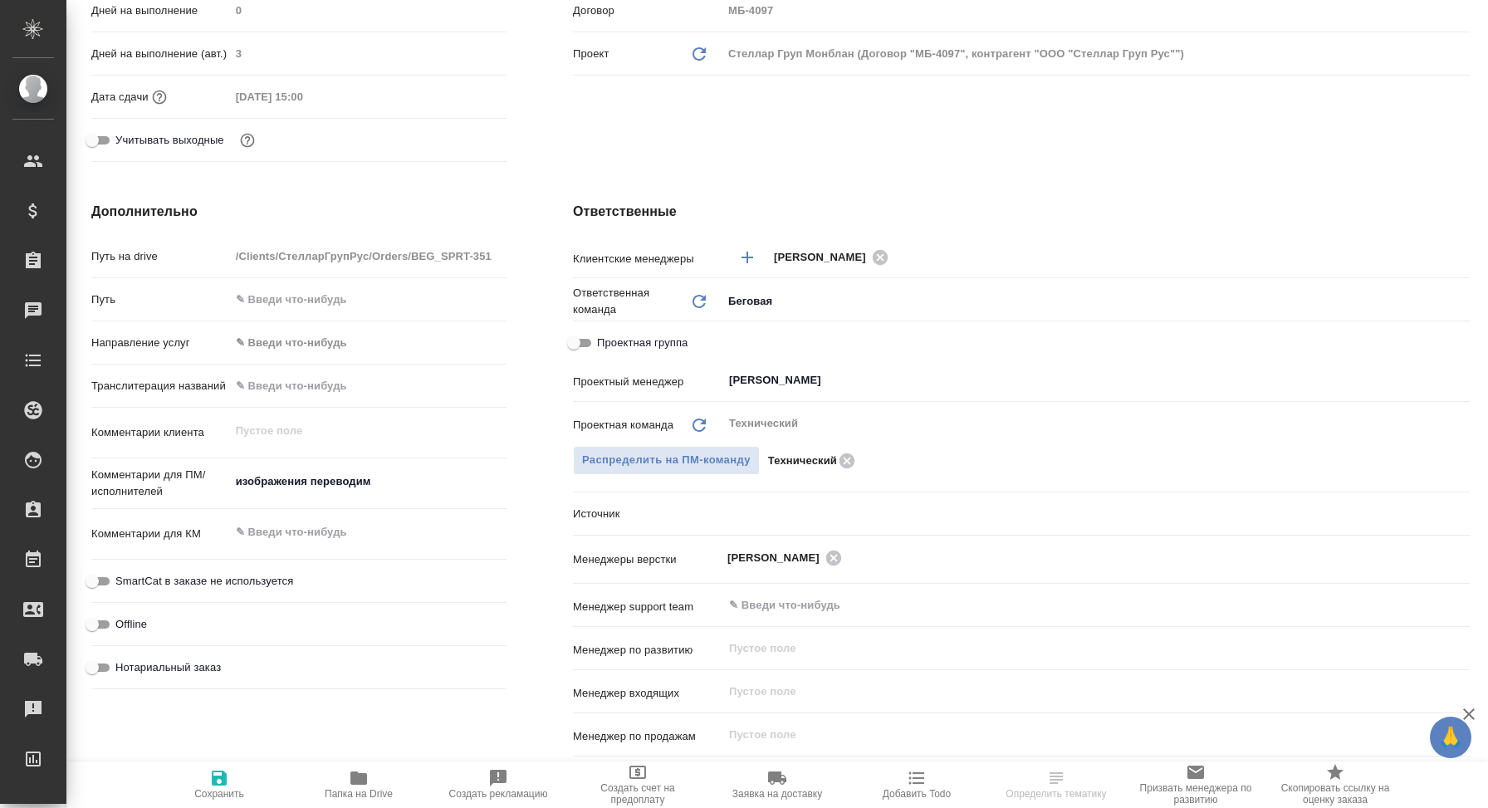
scroll to position [518, 0]
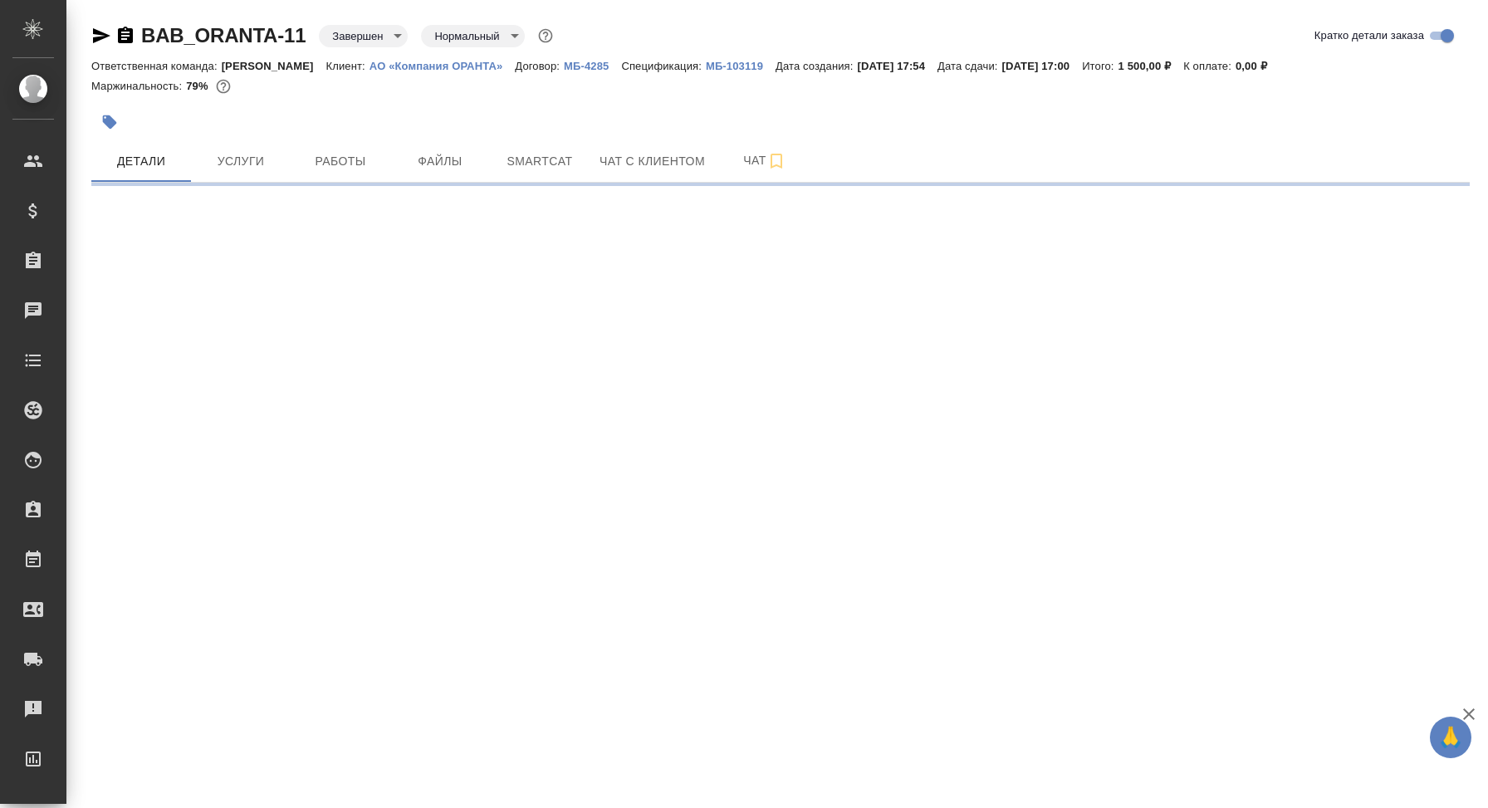
select select "RU"
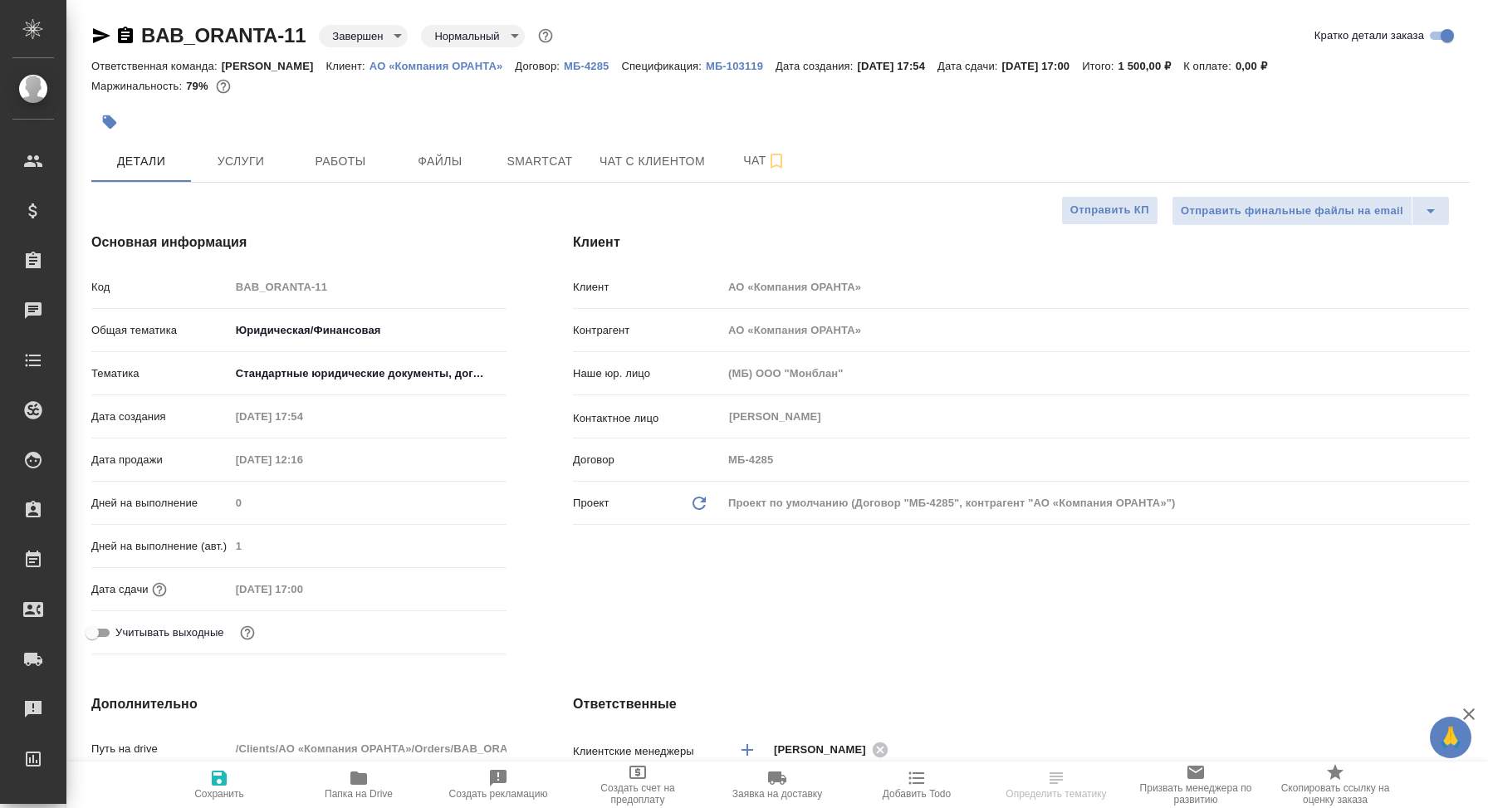
type textarea "x"
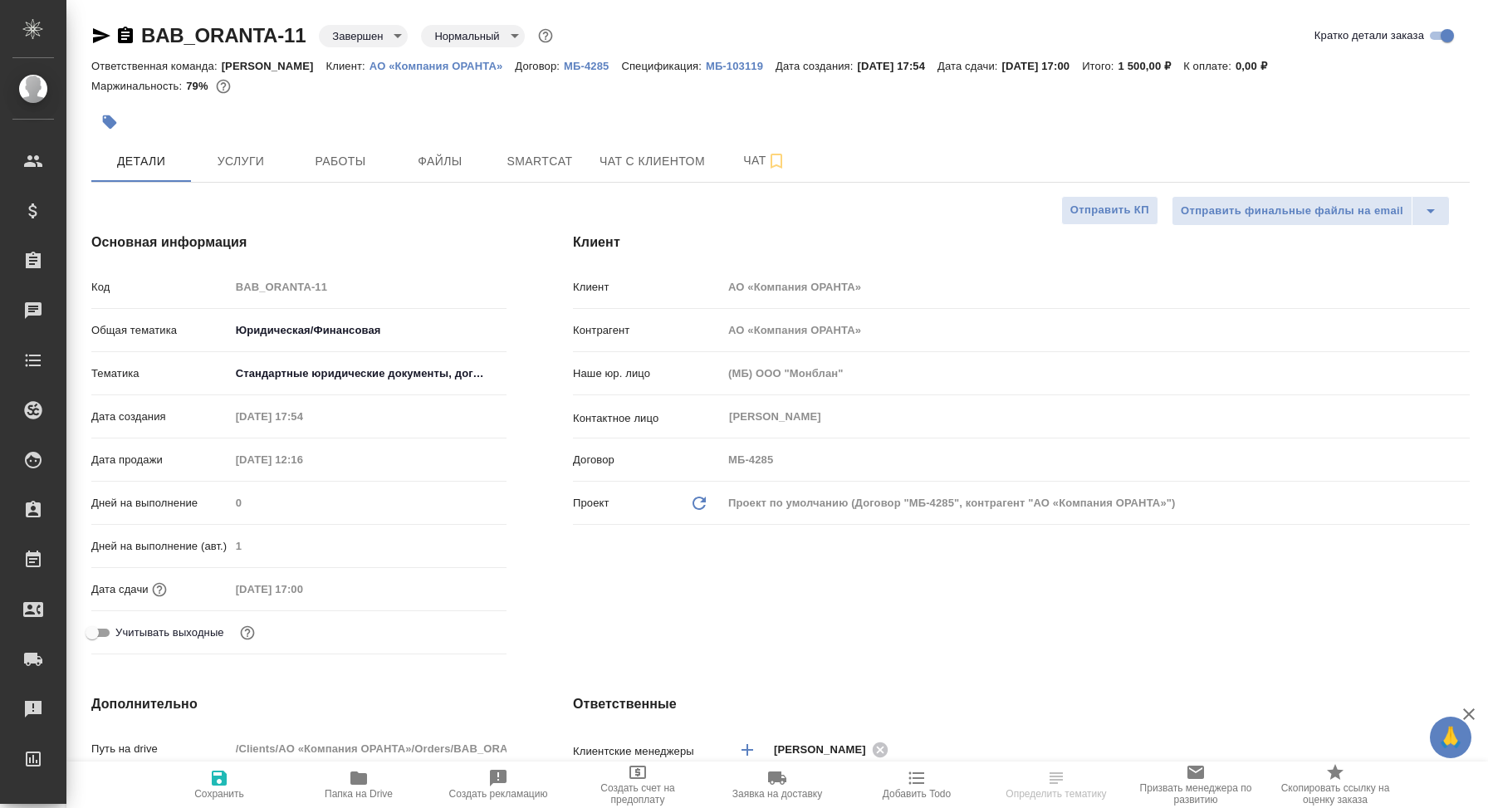
type textarea "x"
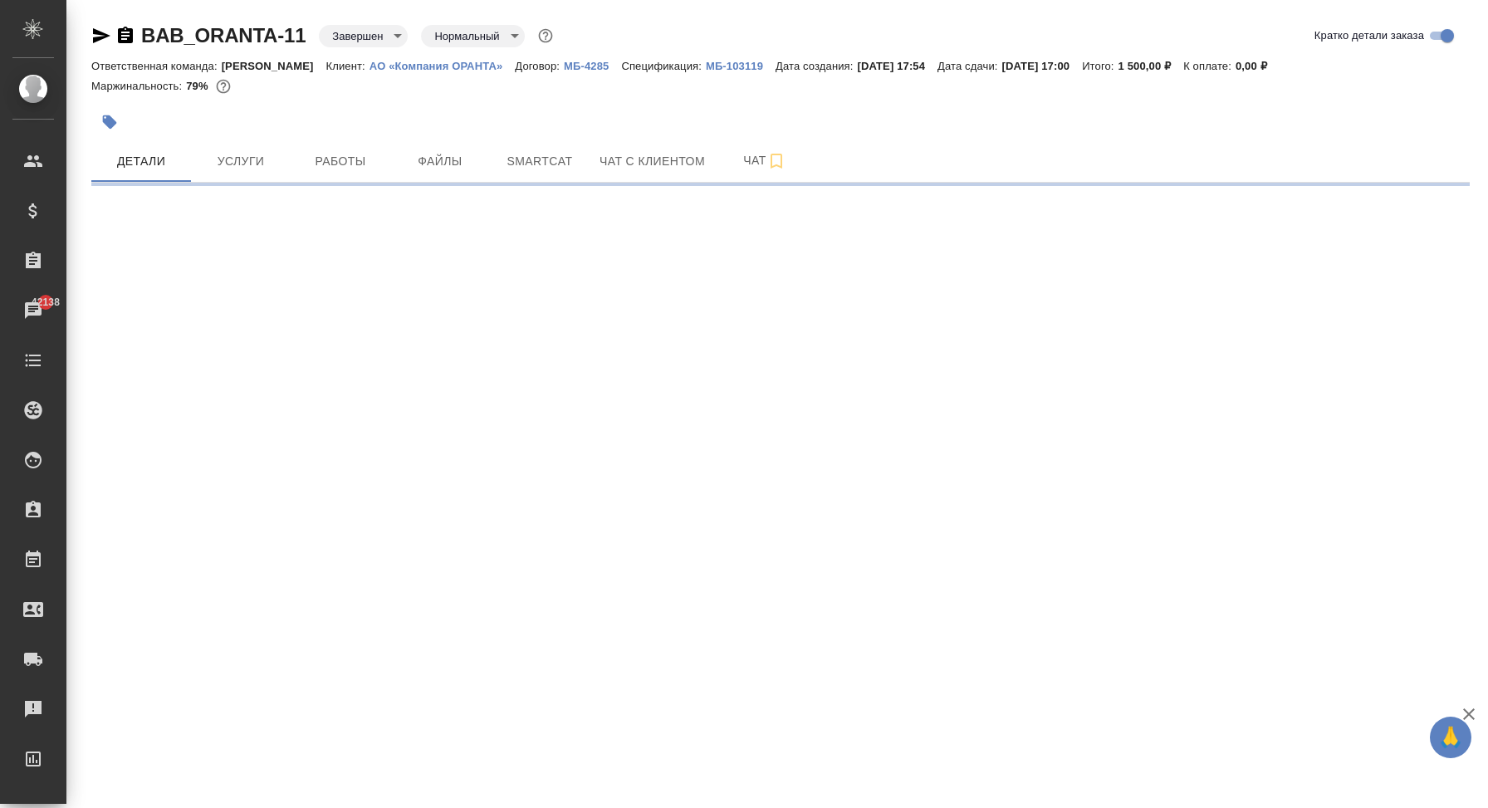
select select "RU"
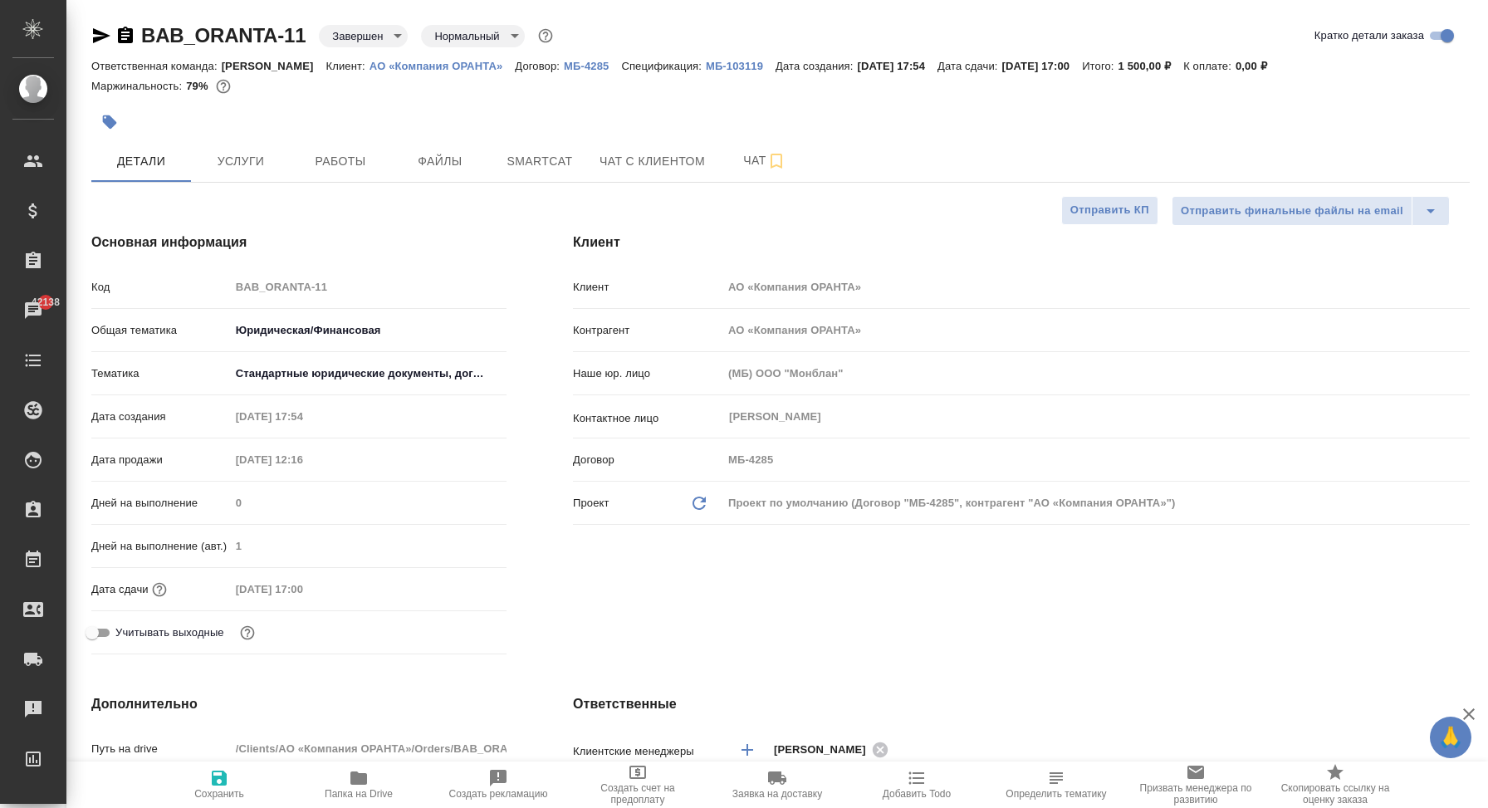
type textarea "x"
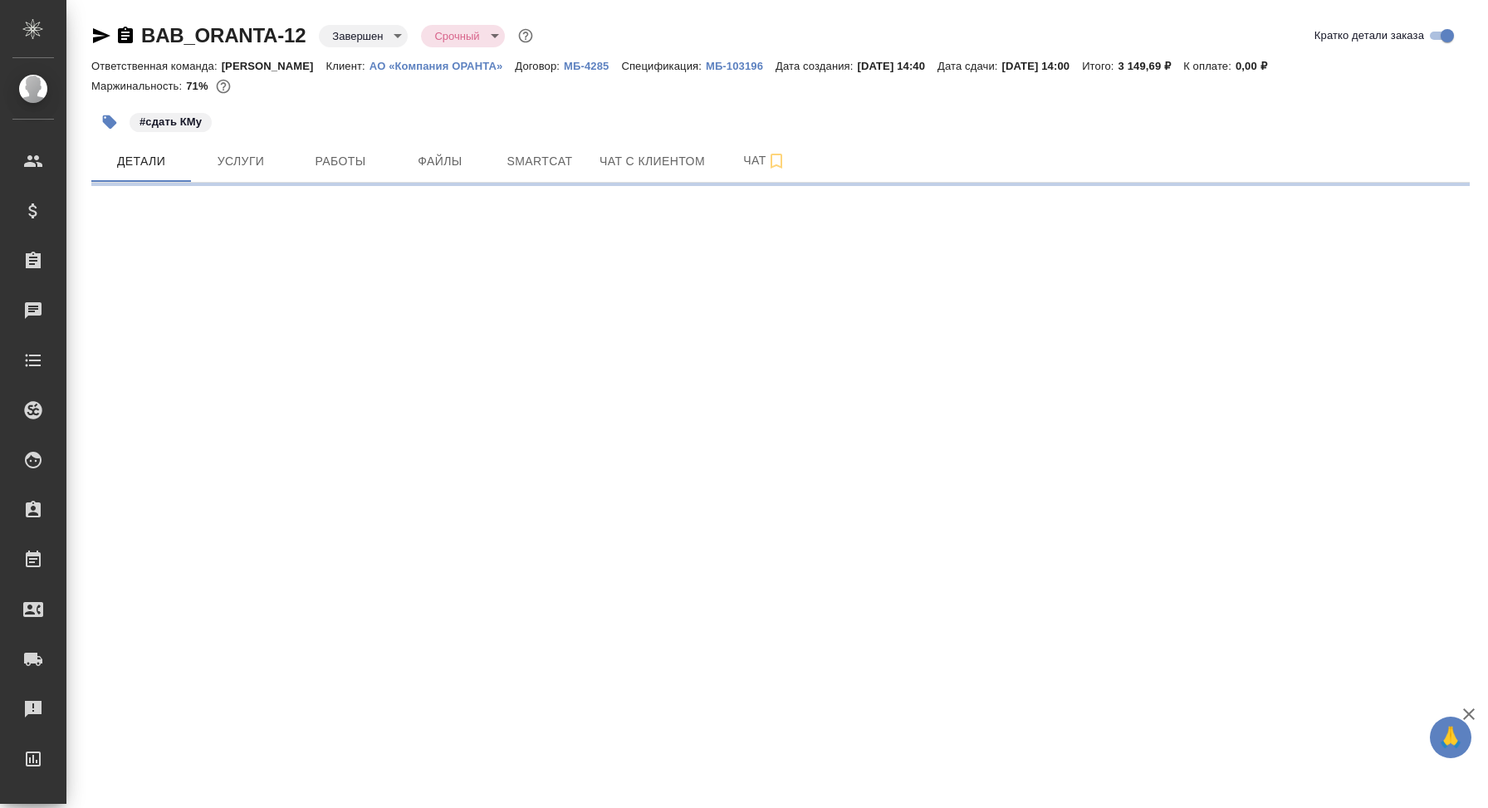
select select "RU"
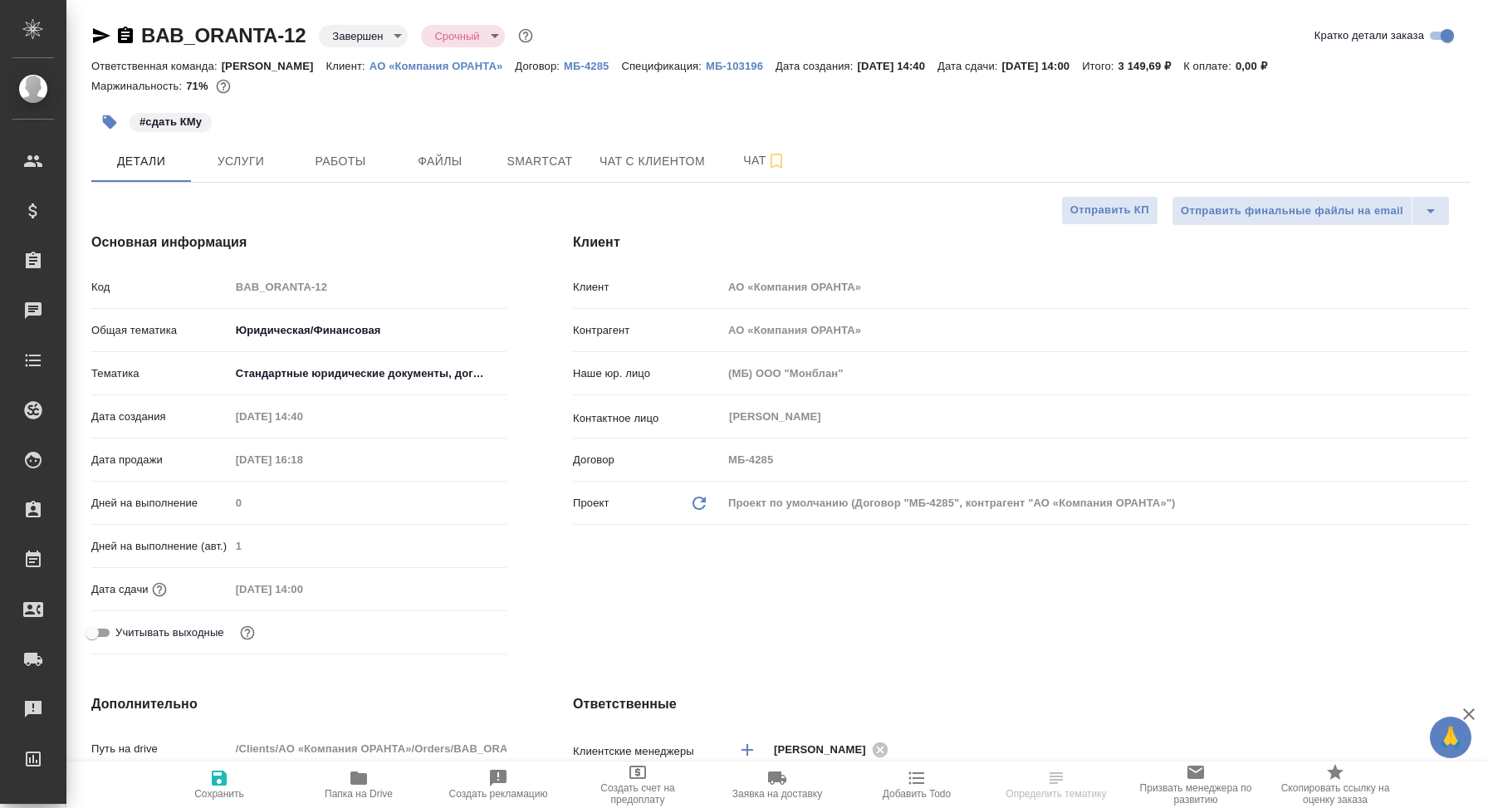
type textarea "x"
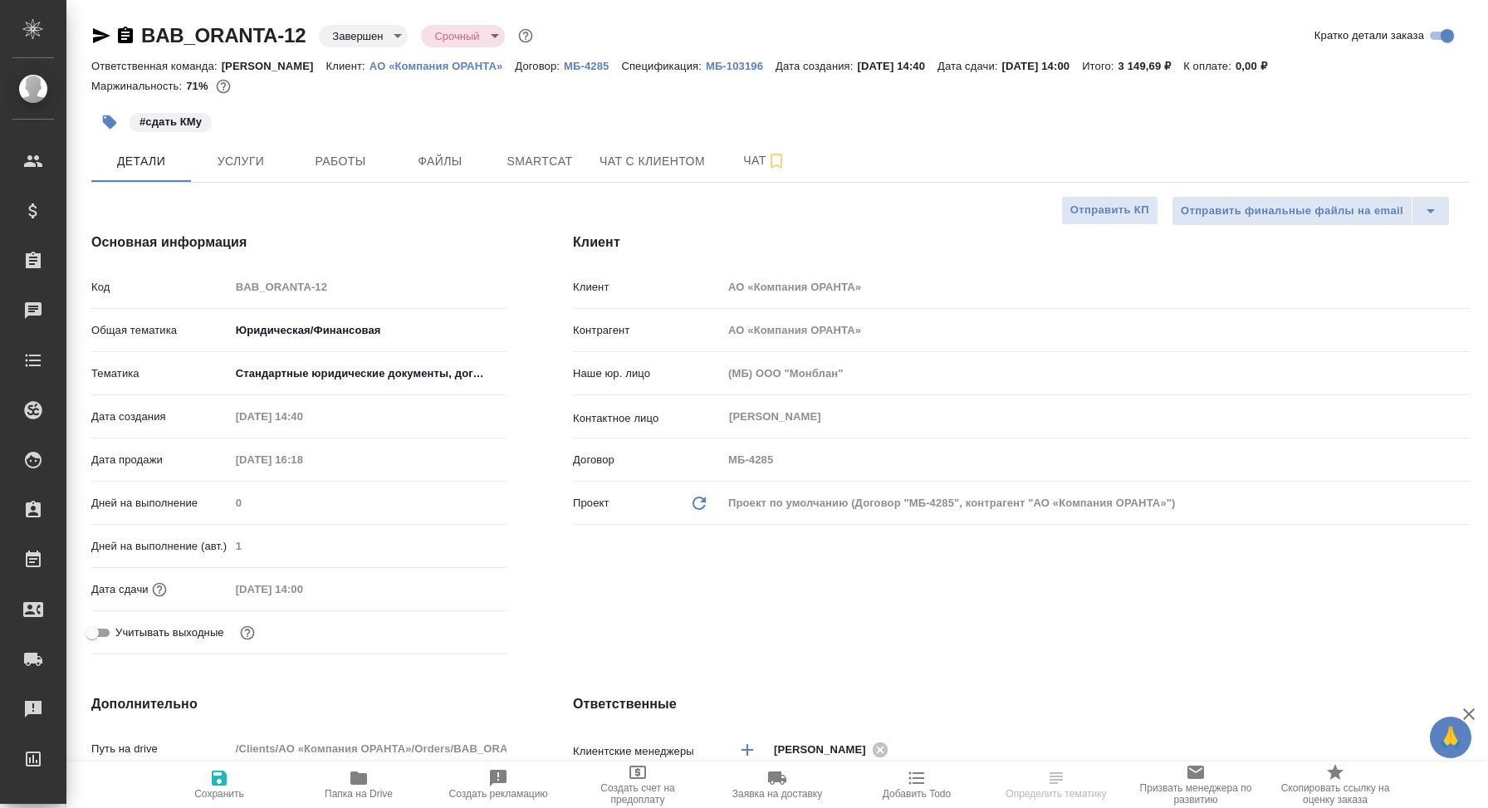
type textarea "x"
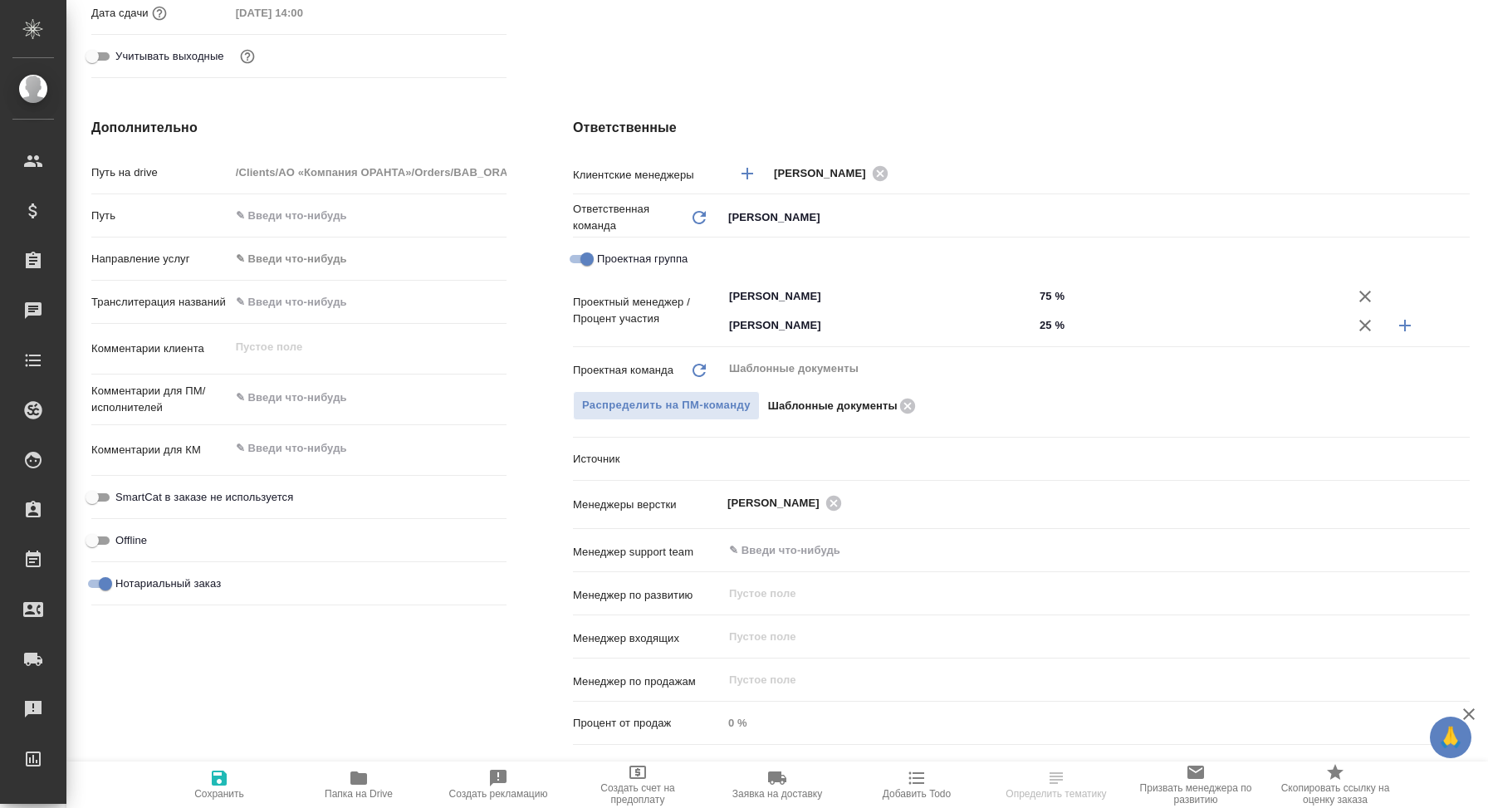
scroll to position [580, 0]
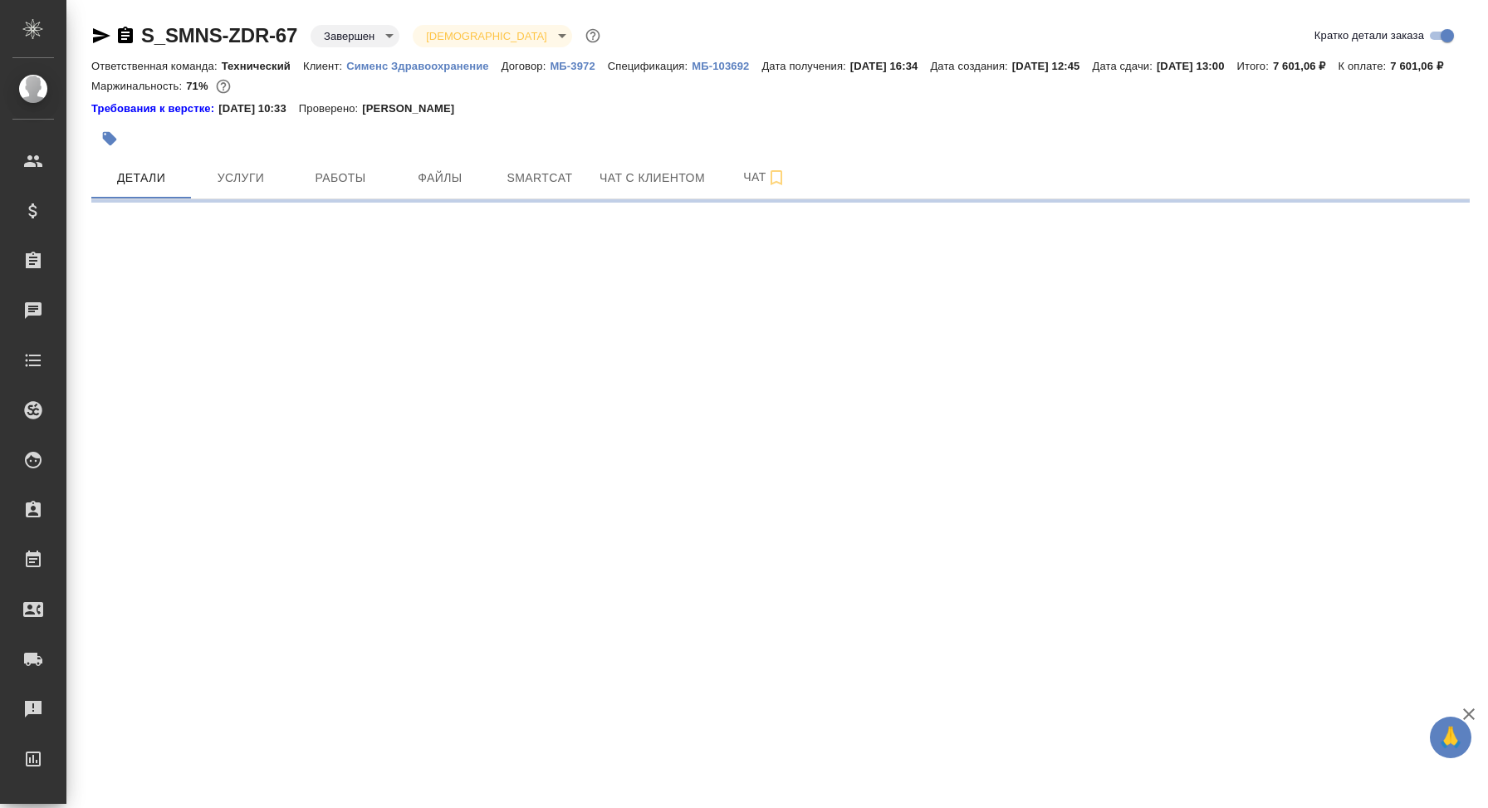
select select "RU"
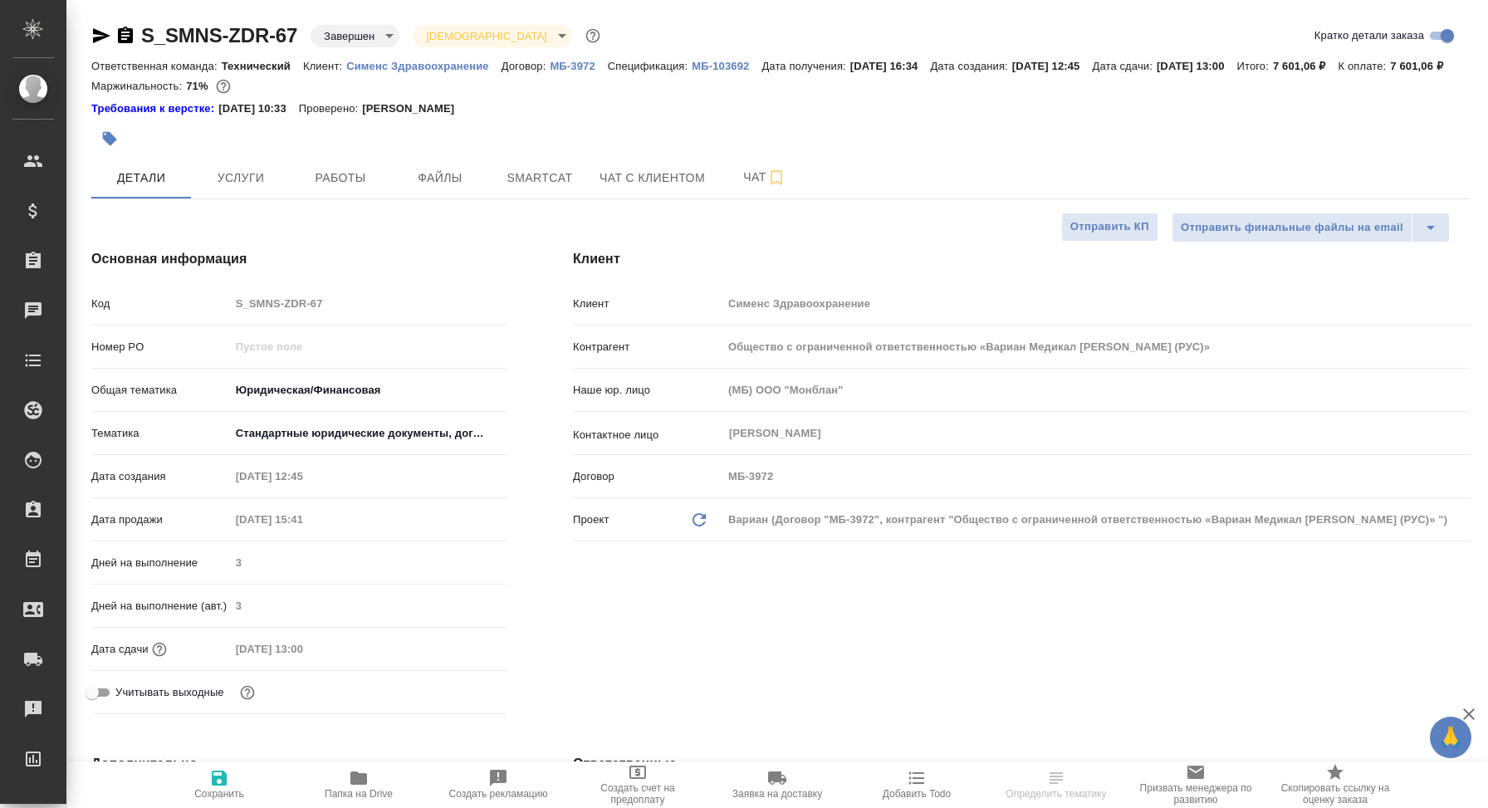
type textarea "x"
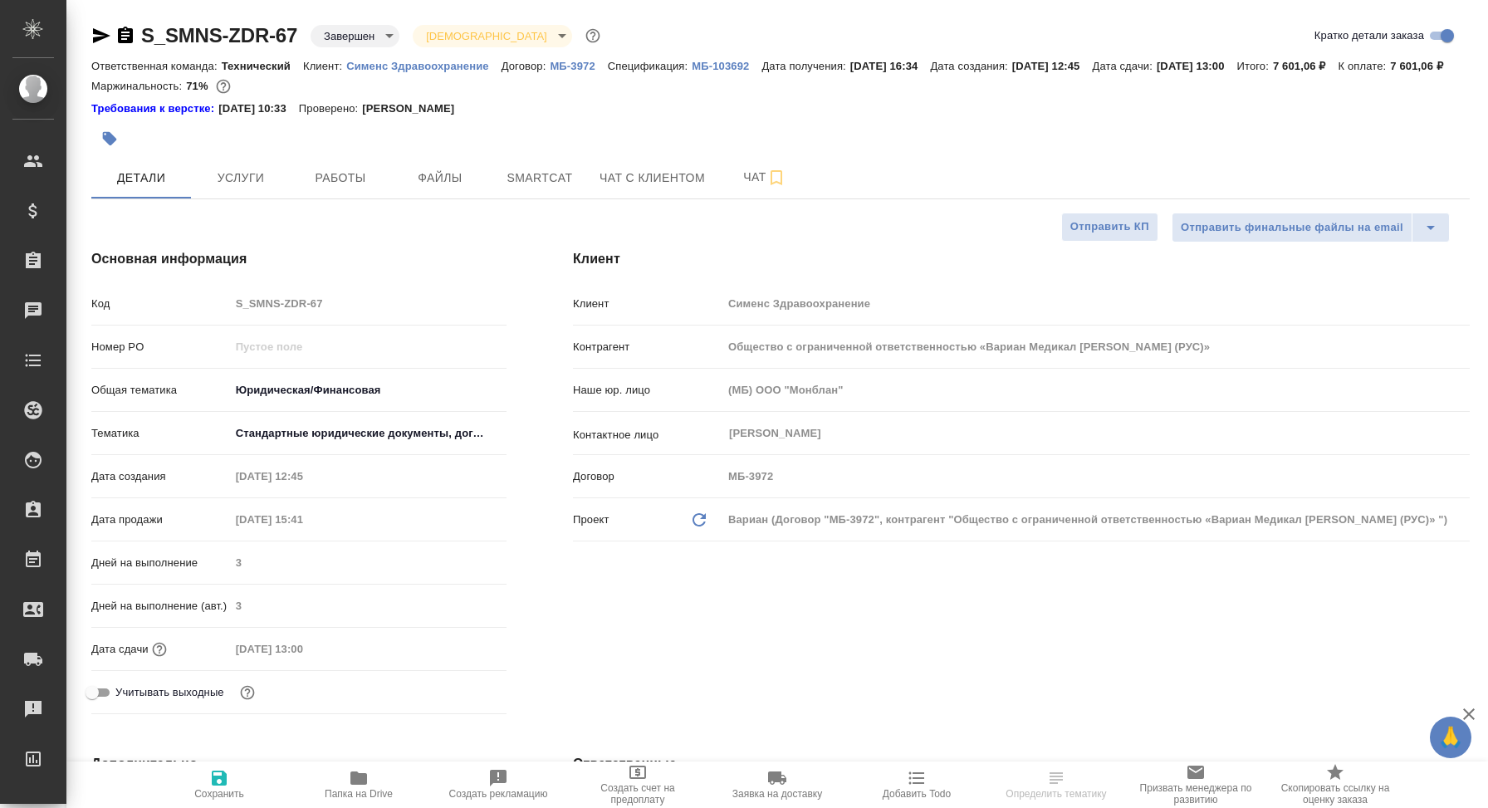
type textarea "x"
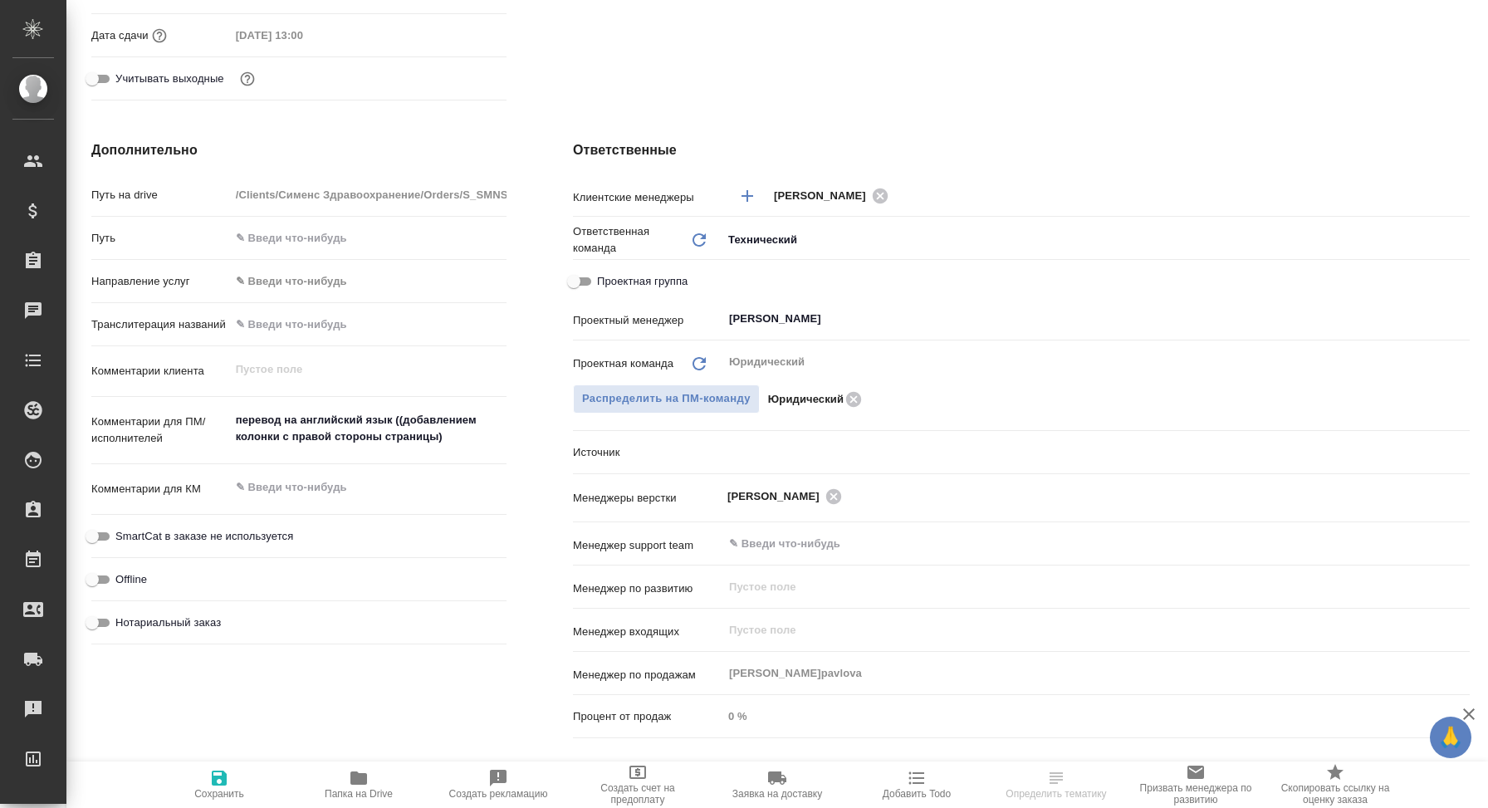
scroll to position [628, 0]
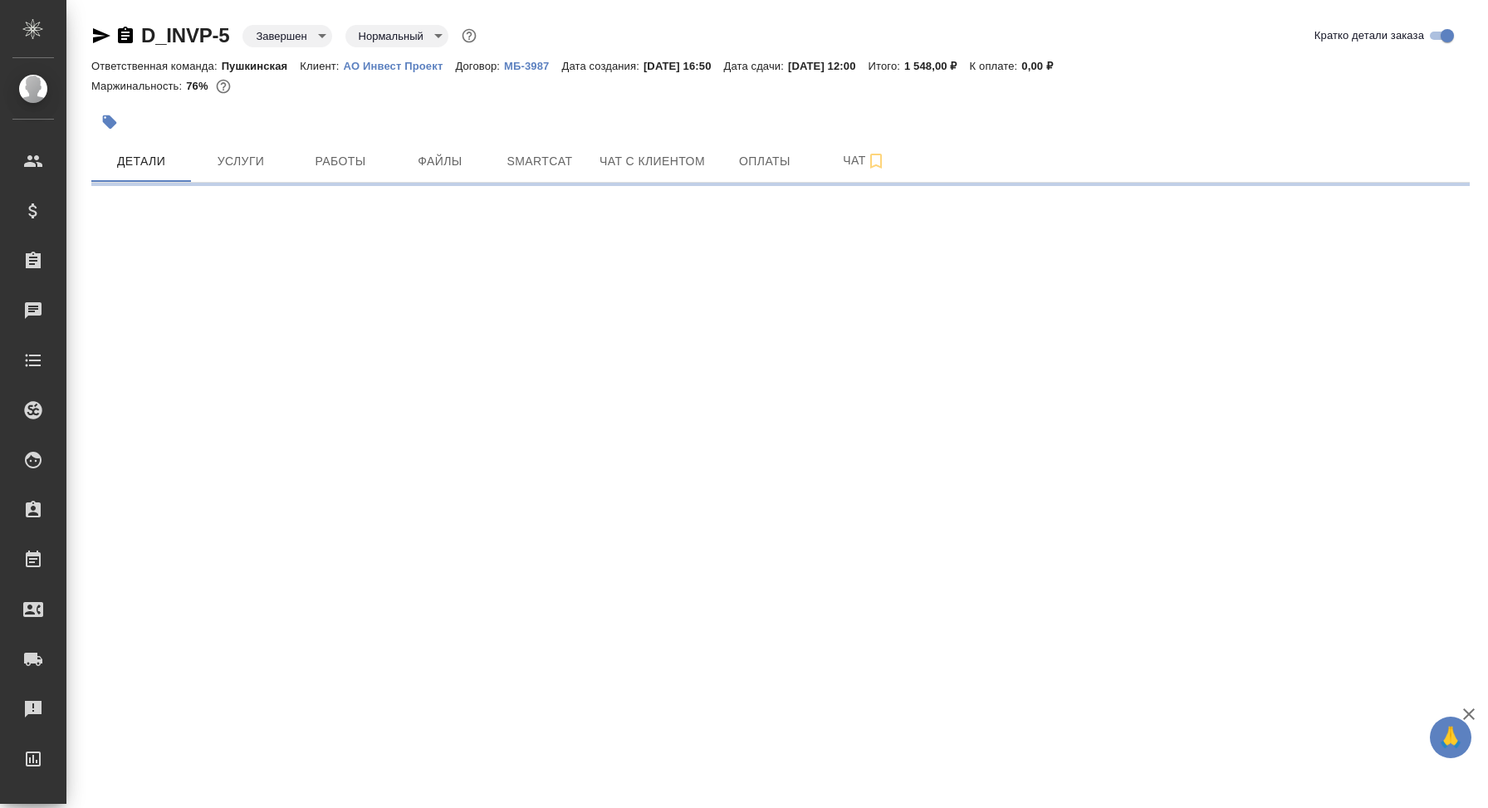
select select "RU"
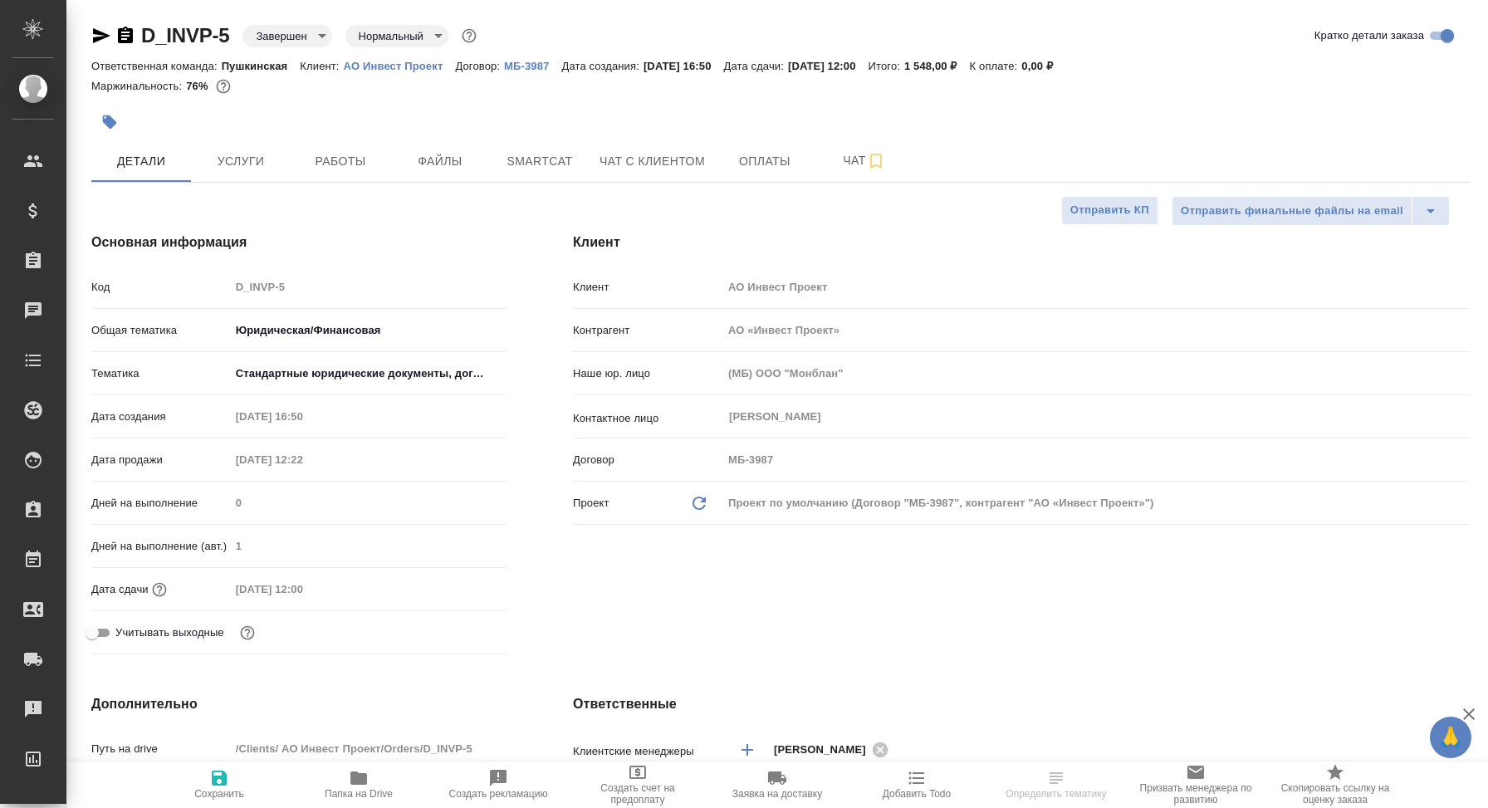
type textarea "x"
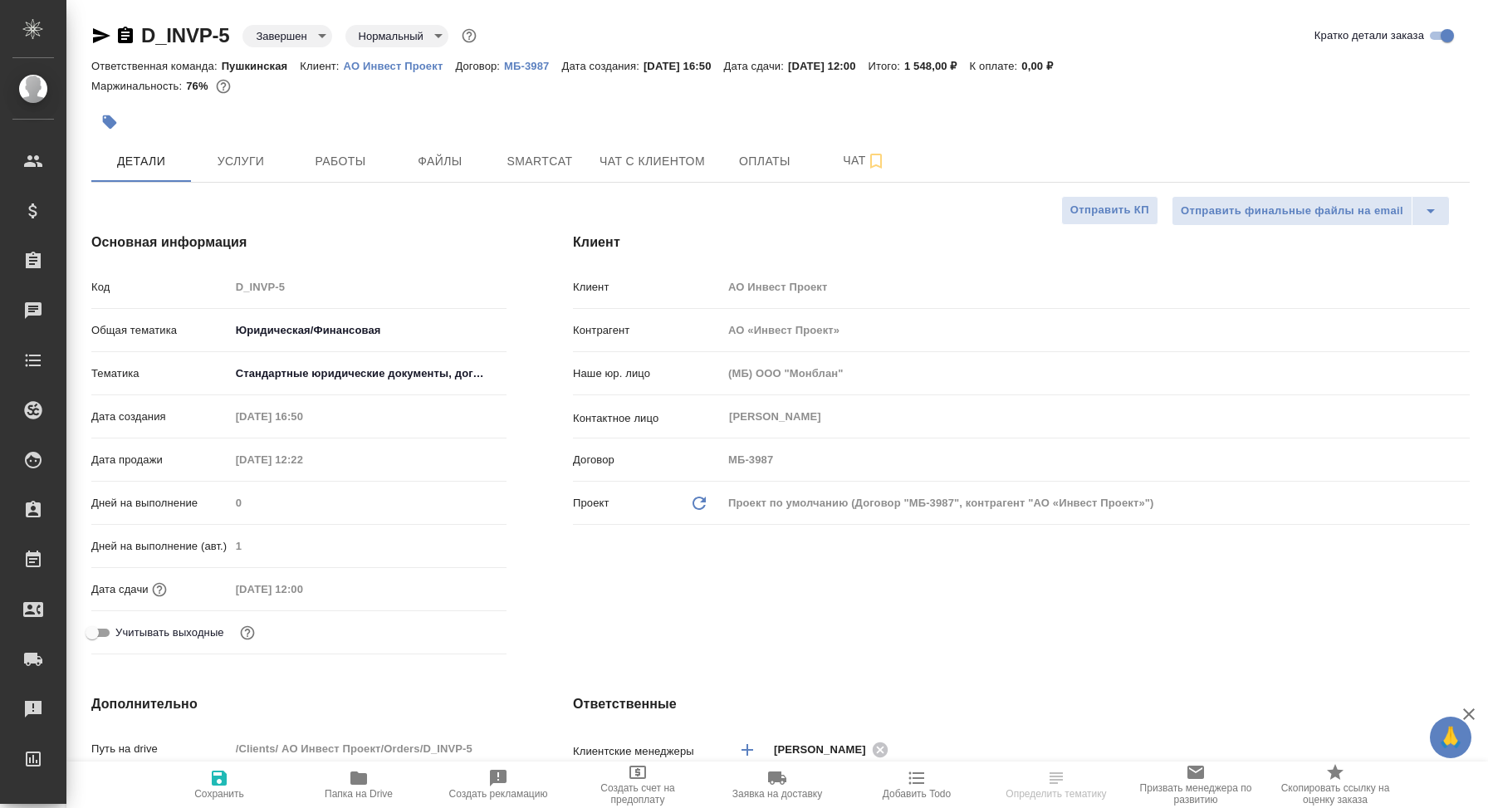
type textarea "x"
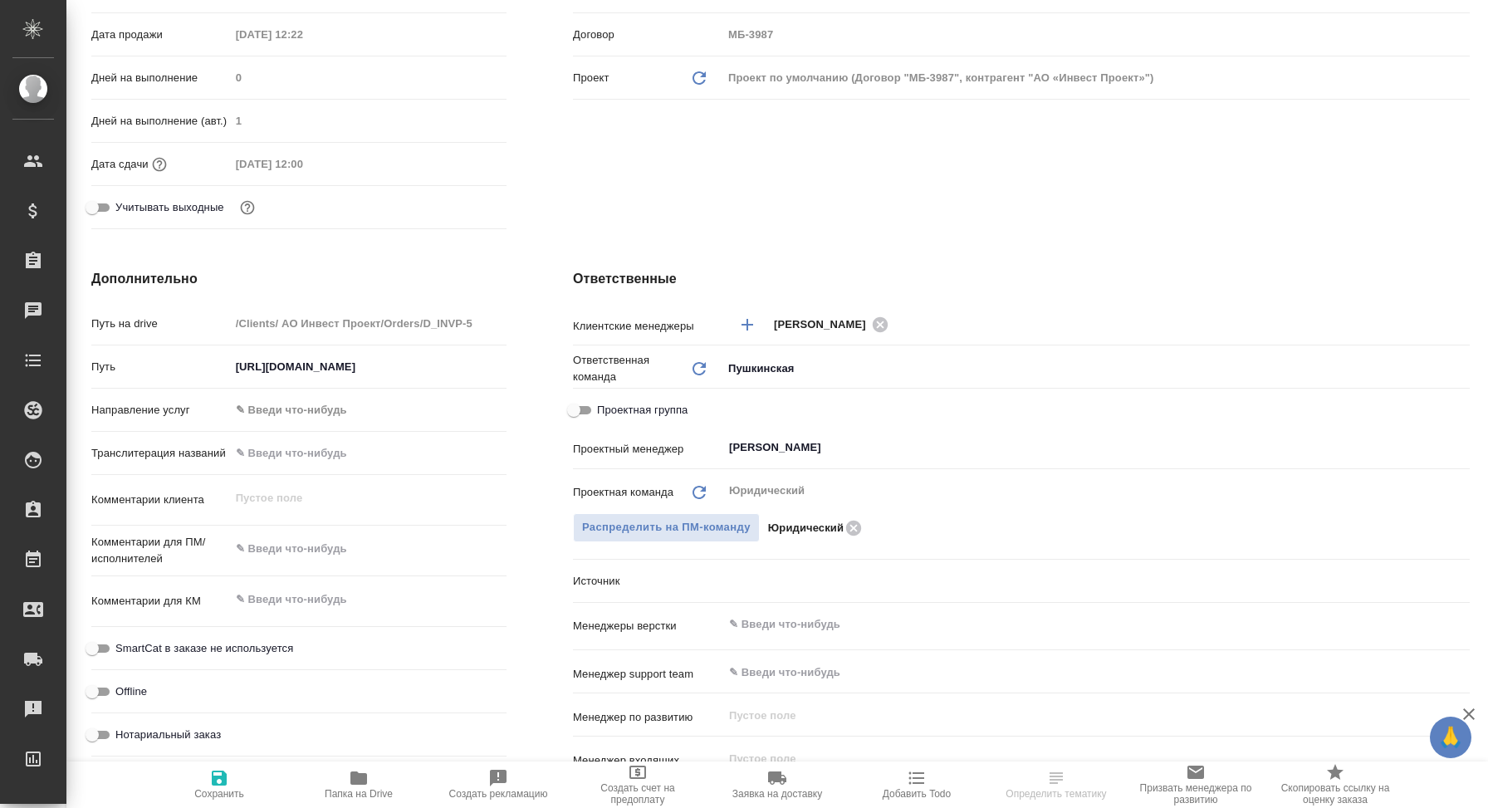
scroll to position [426, 0]
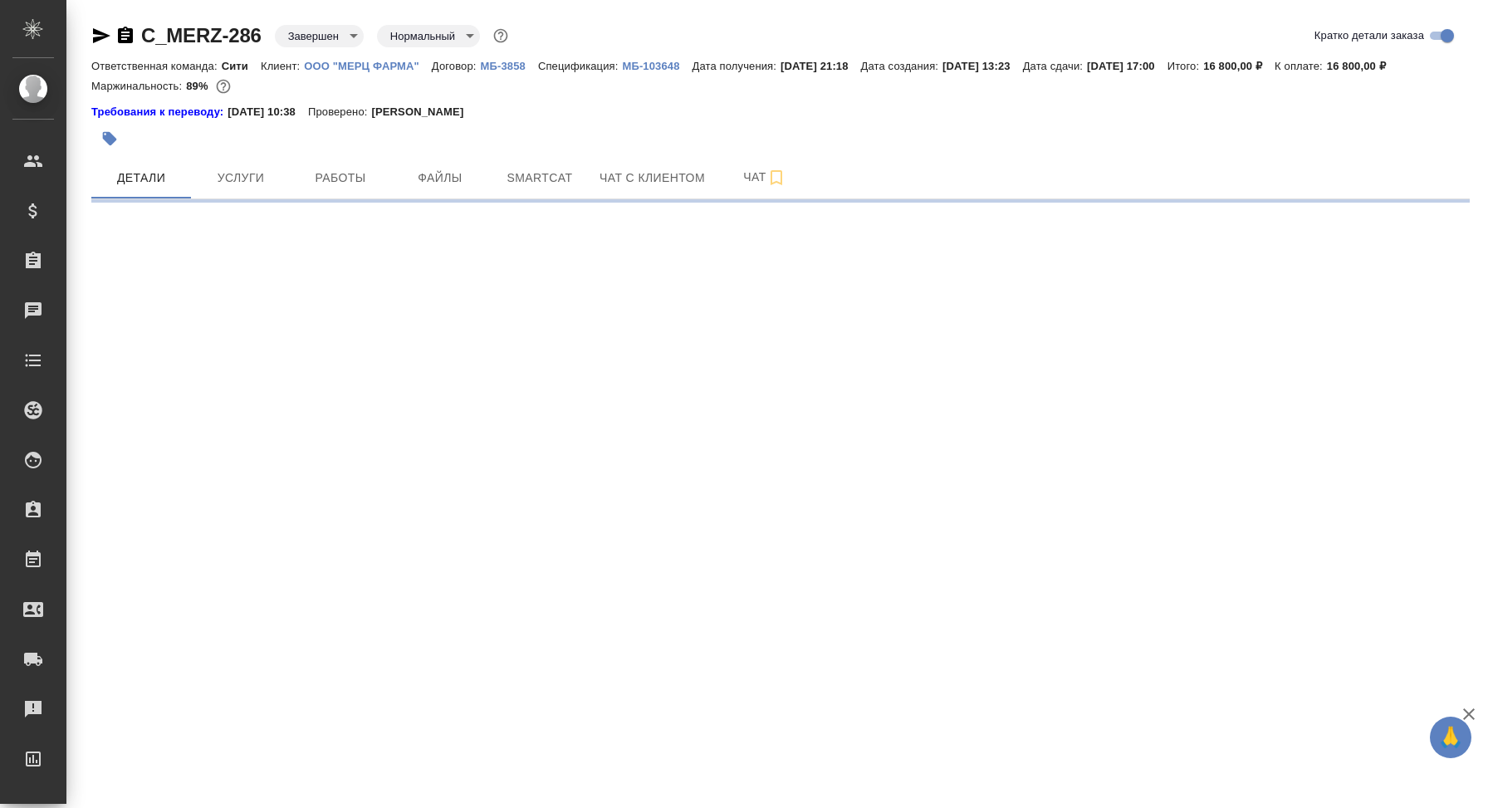
select select "RU"
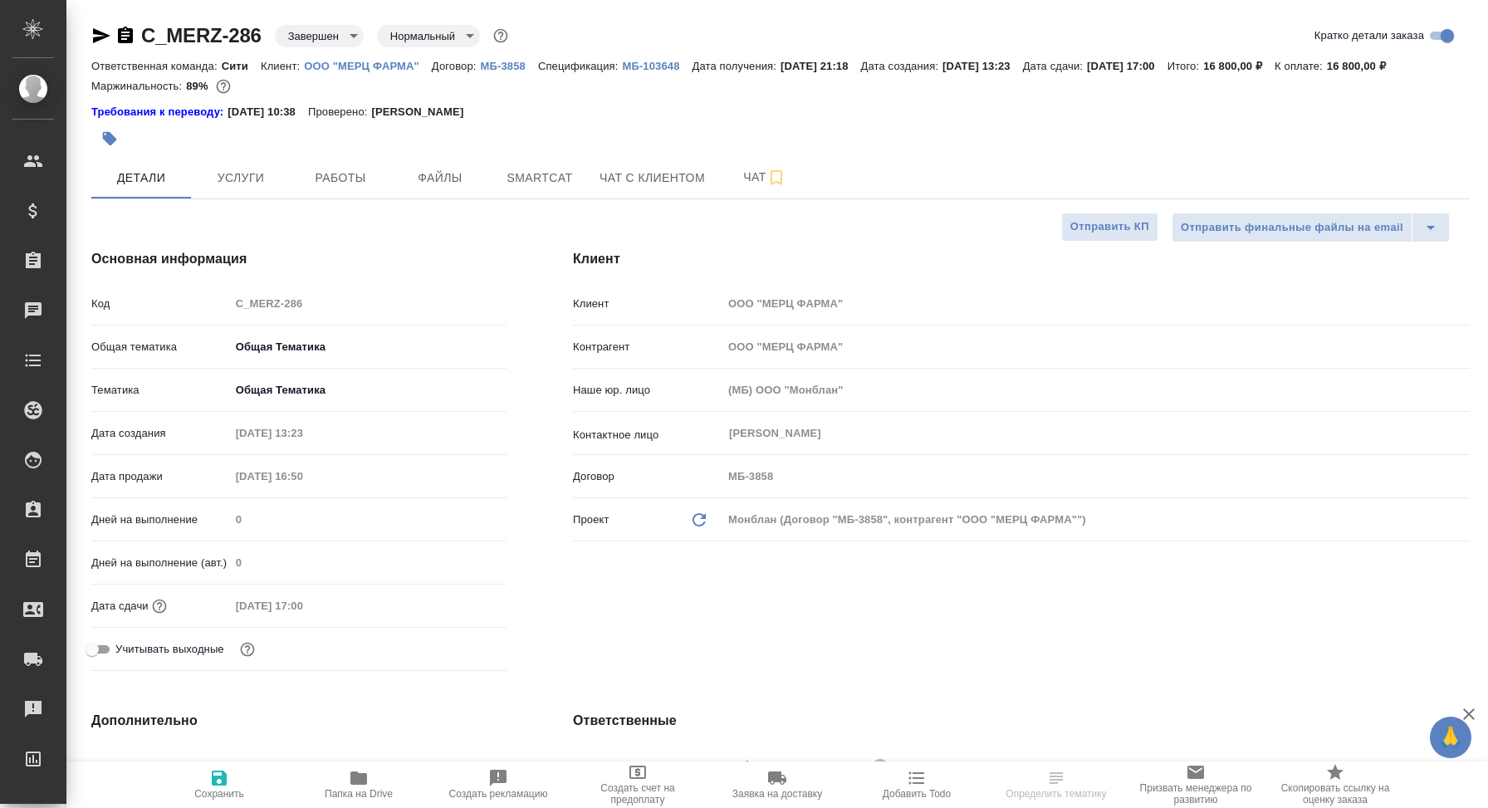
type textarea "x"
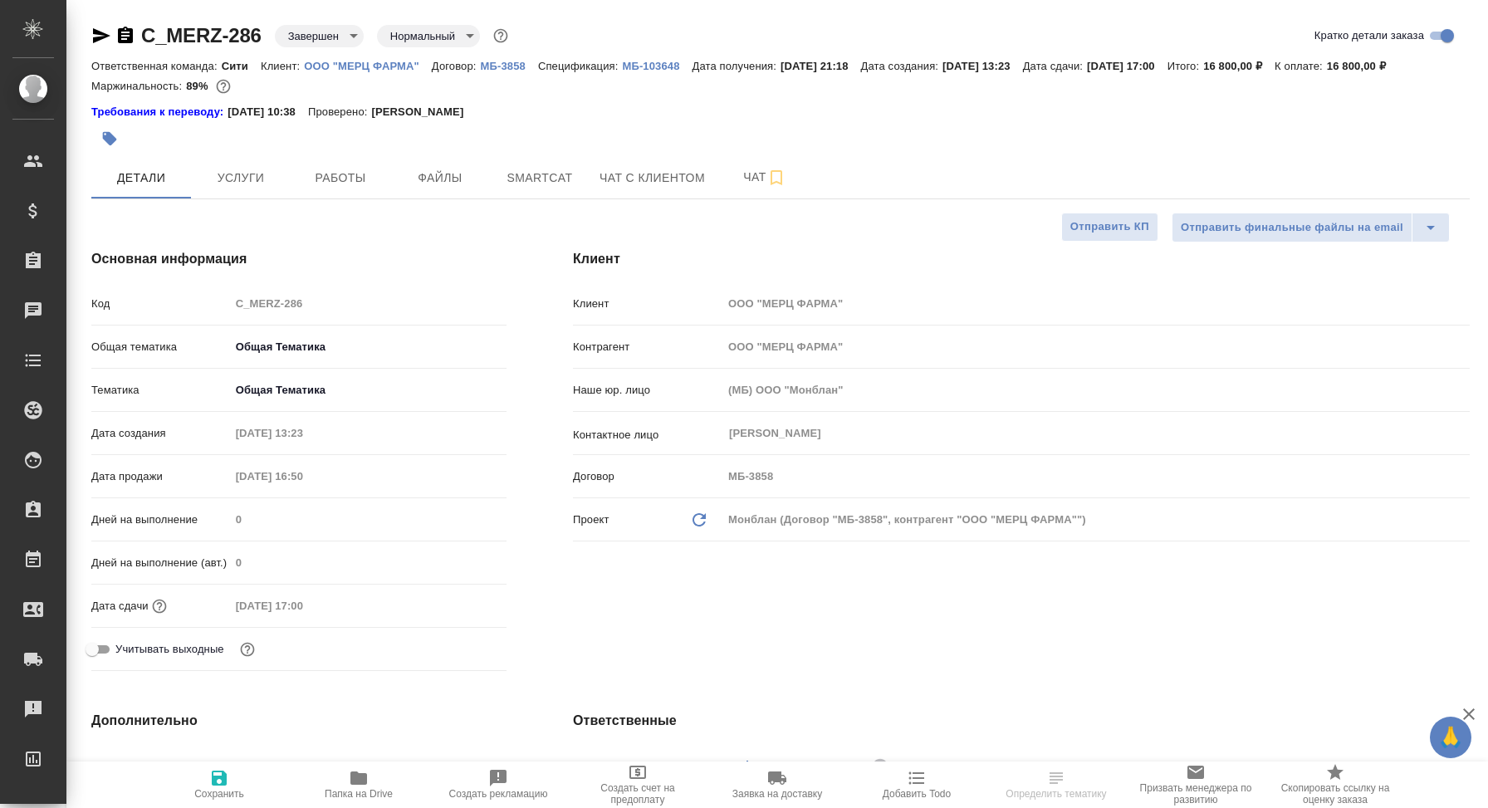
type textarea "x"
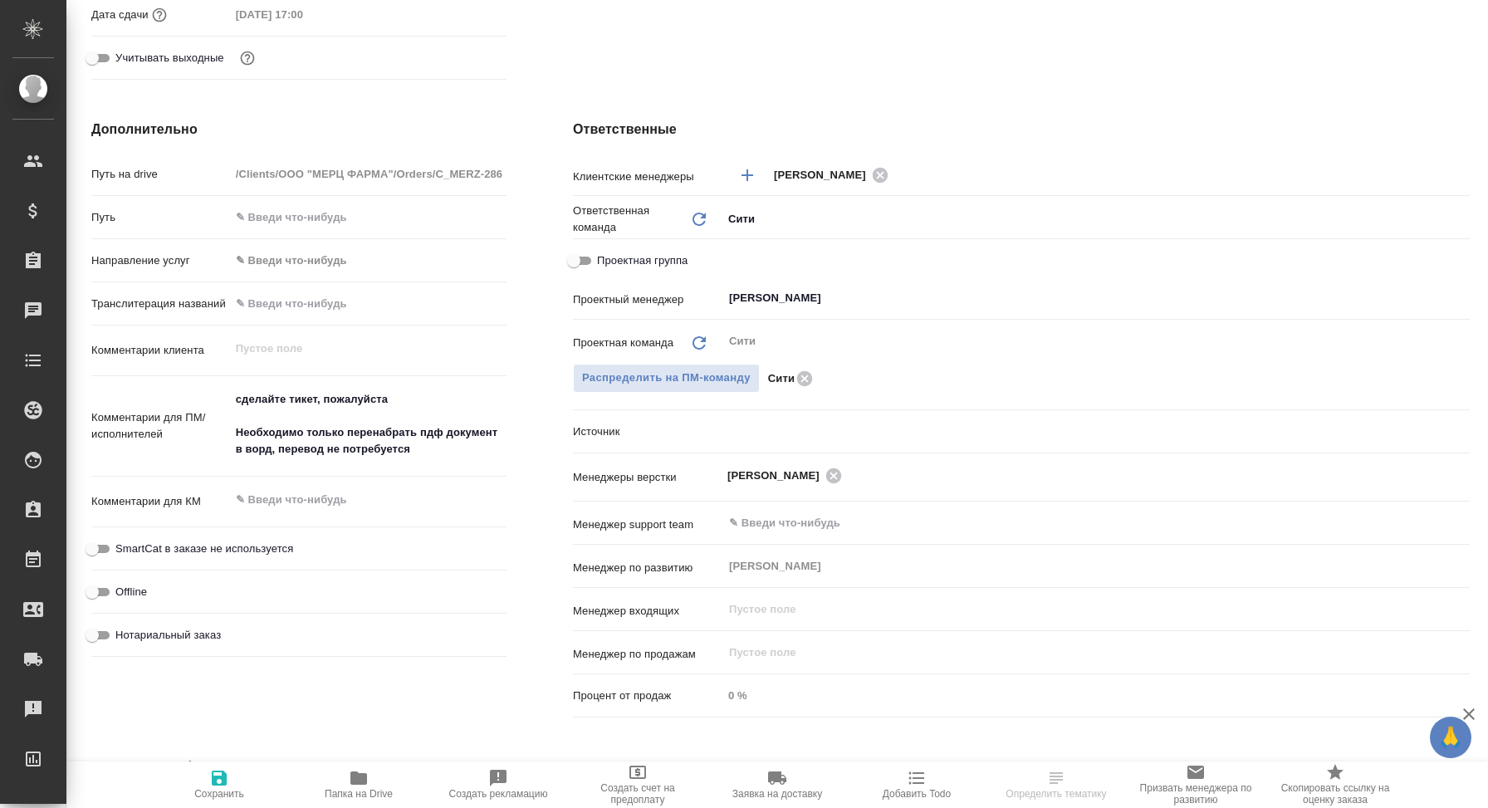
scroll to position [610, 0]
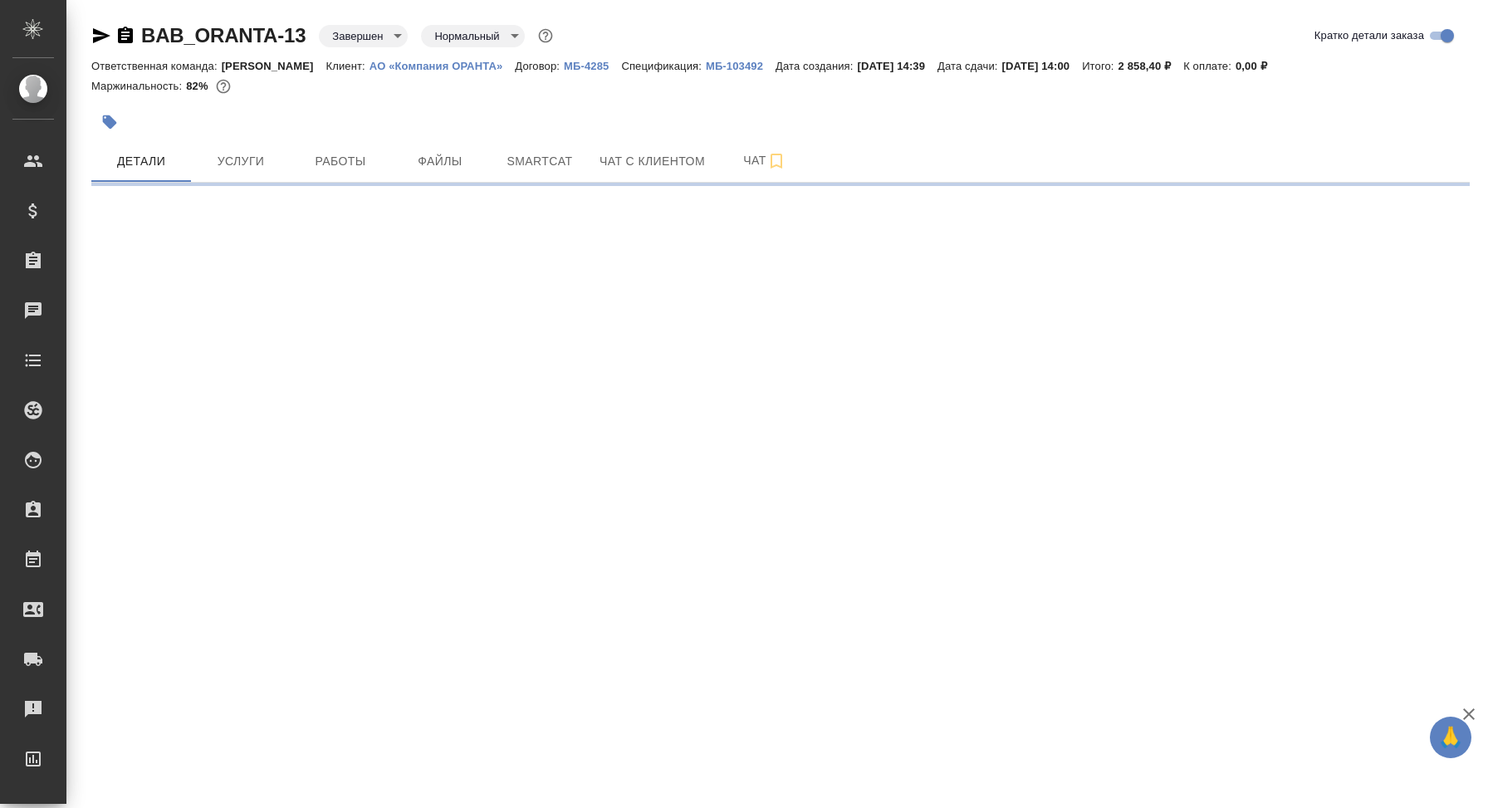
select select "RU"
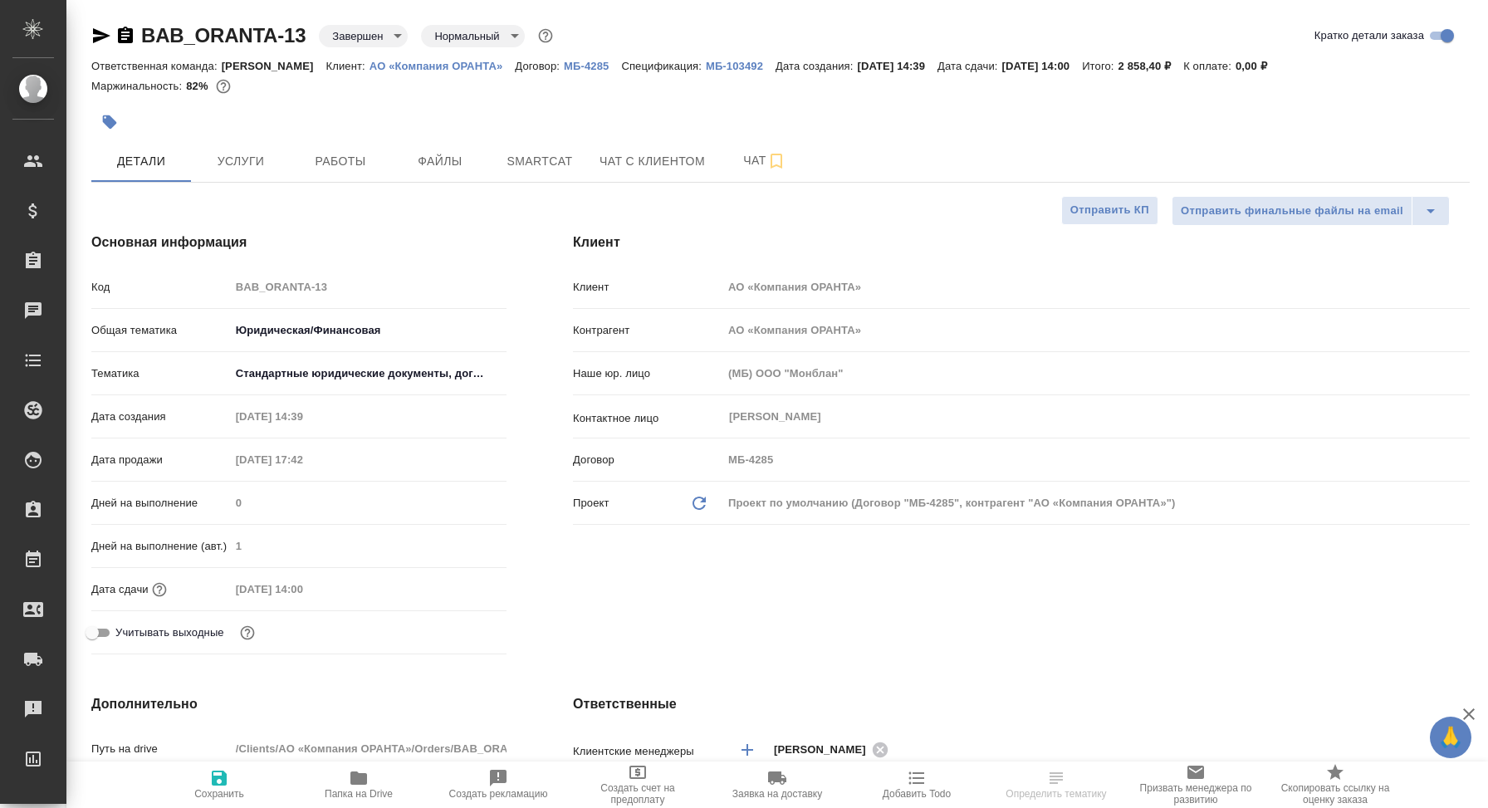
type textarea "x"
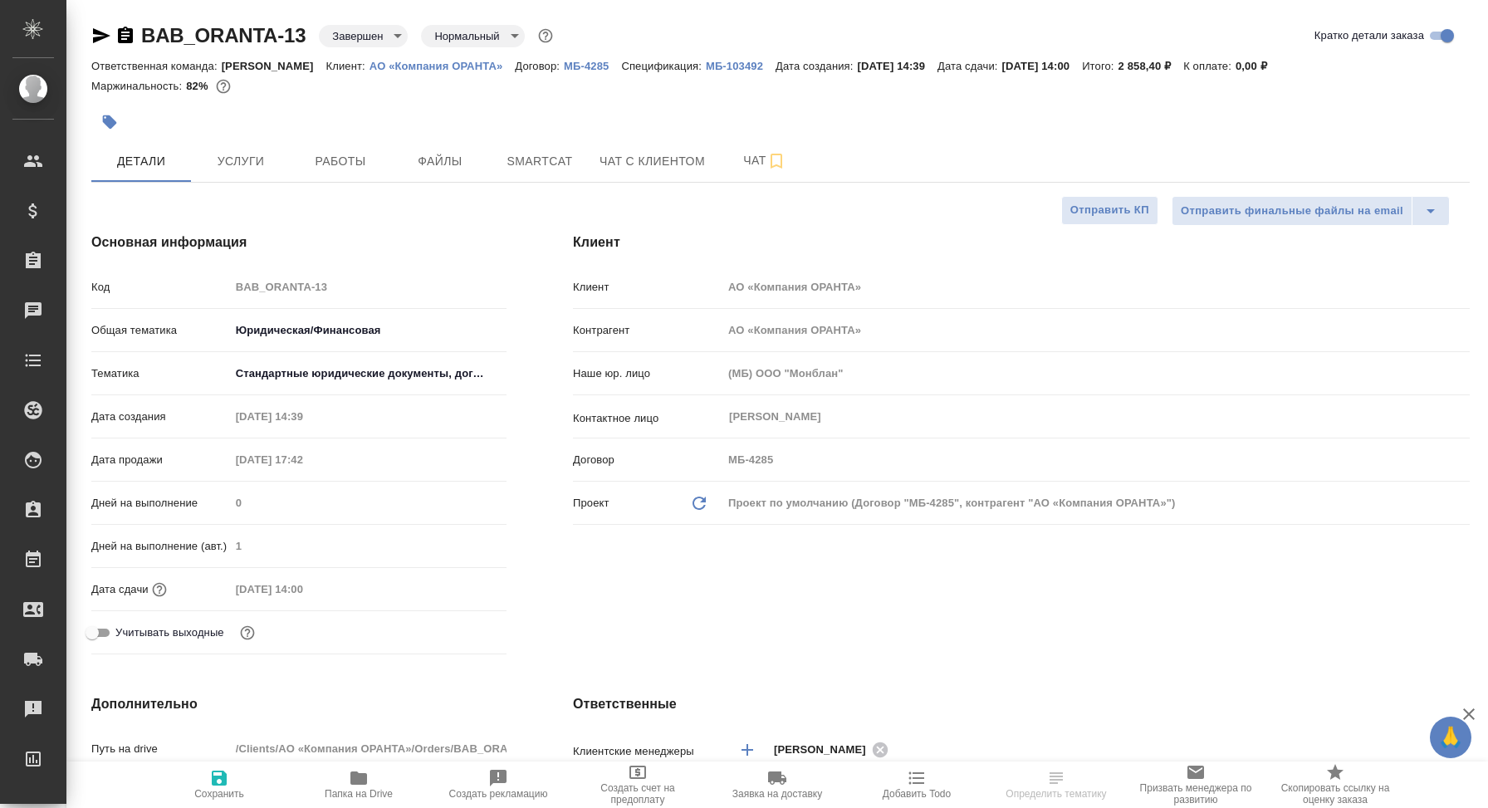
type textarea "x"
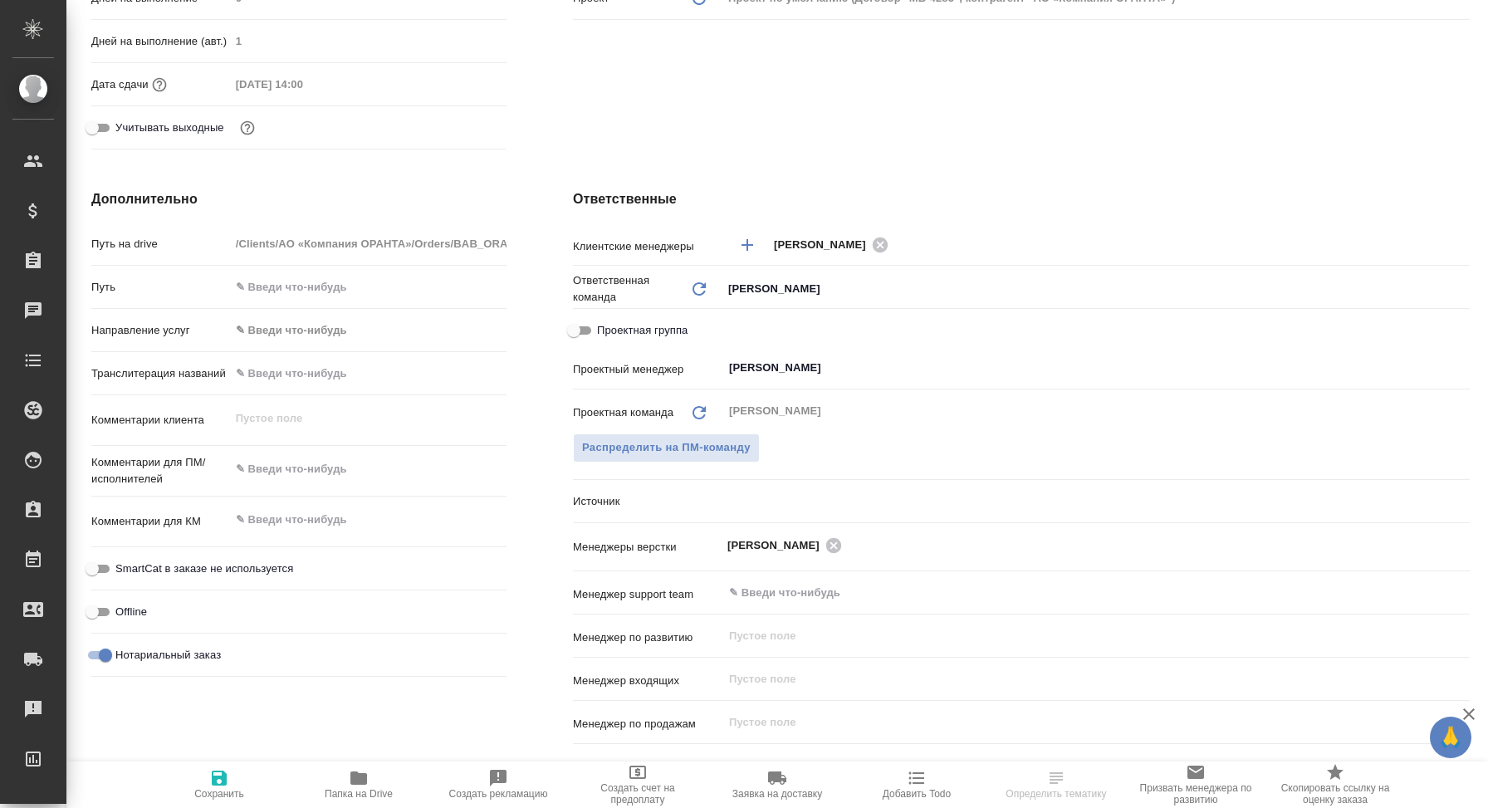
scroll to position [515, 0]
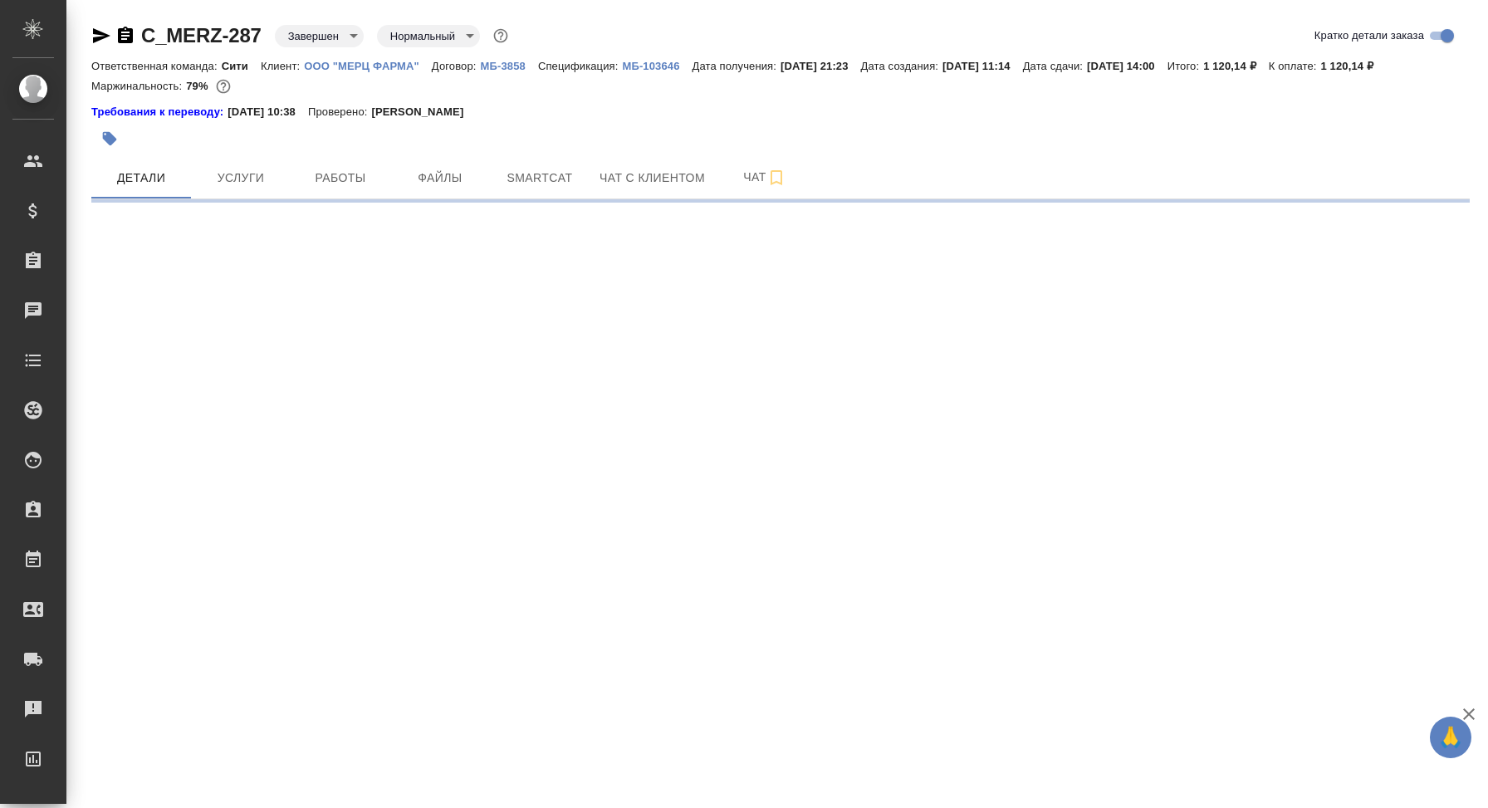
select select "RU"
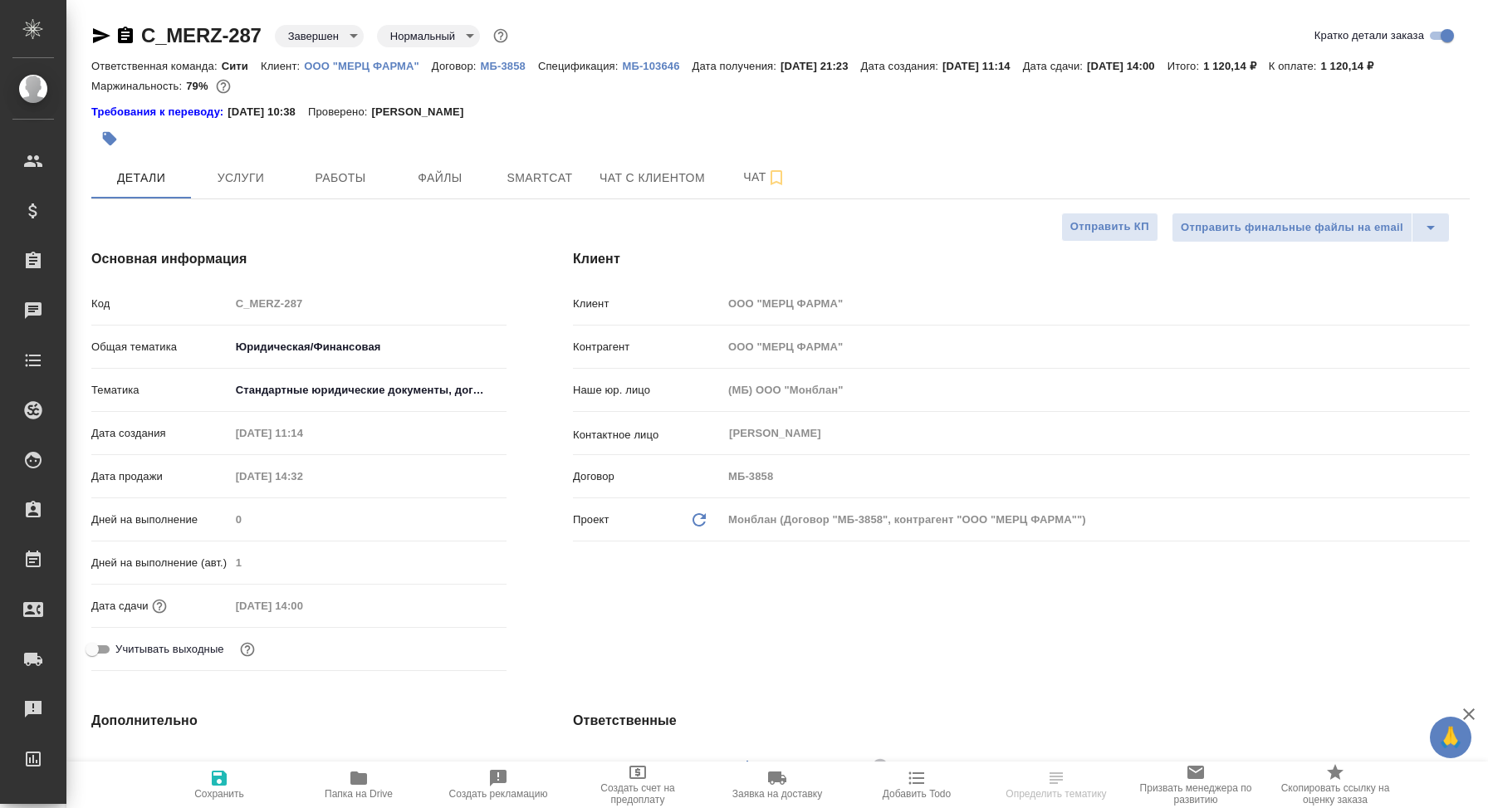
type textarea "x"
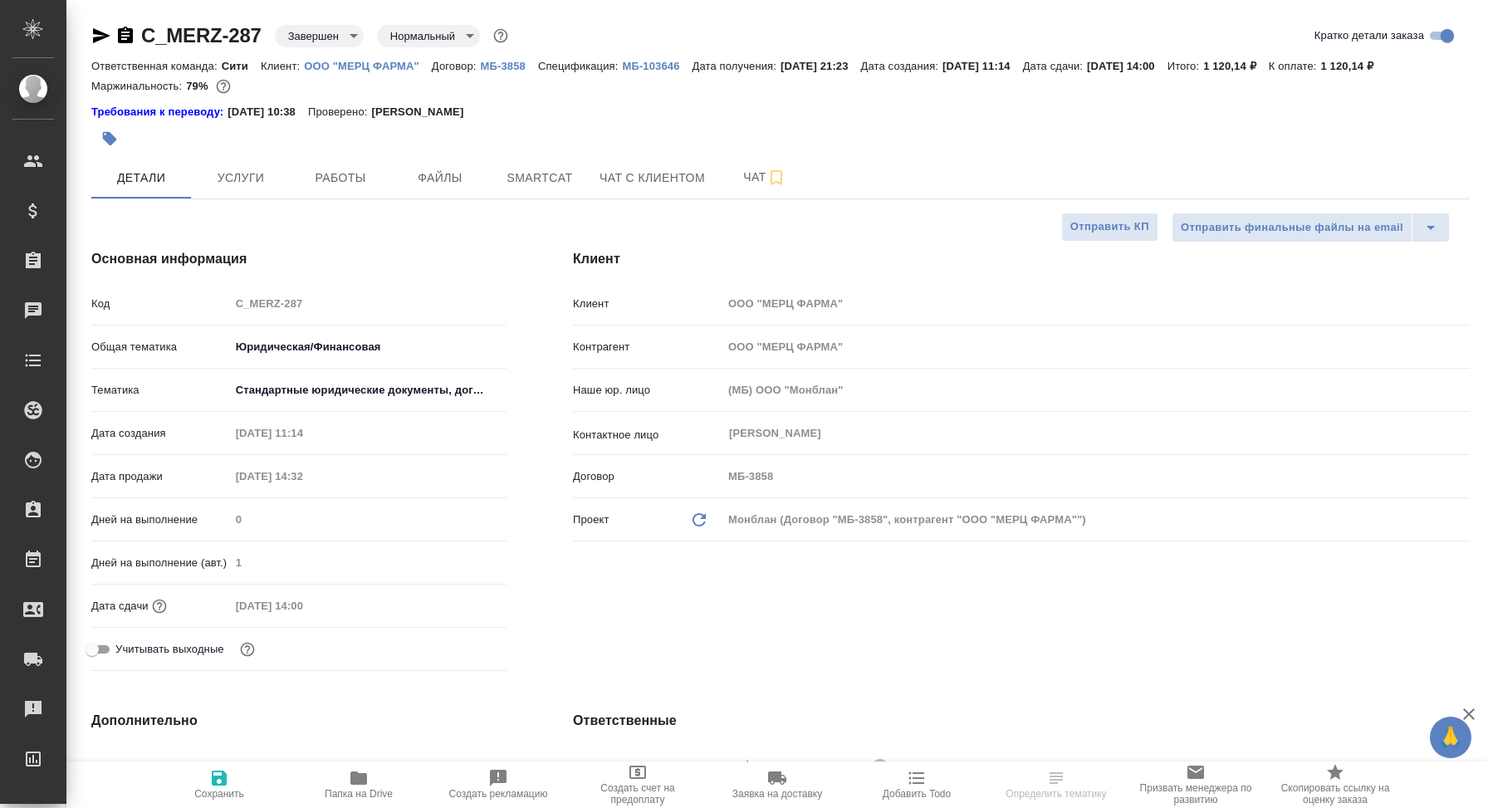
type textarea "x"
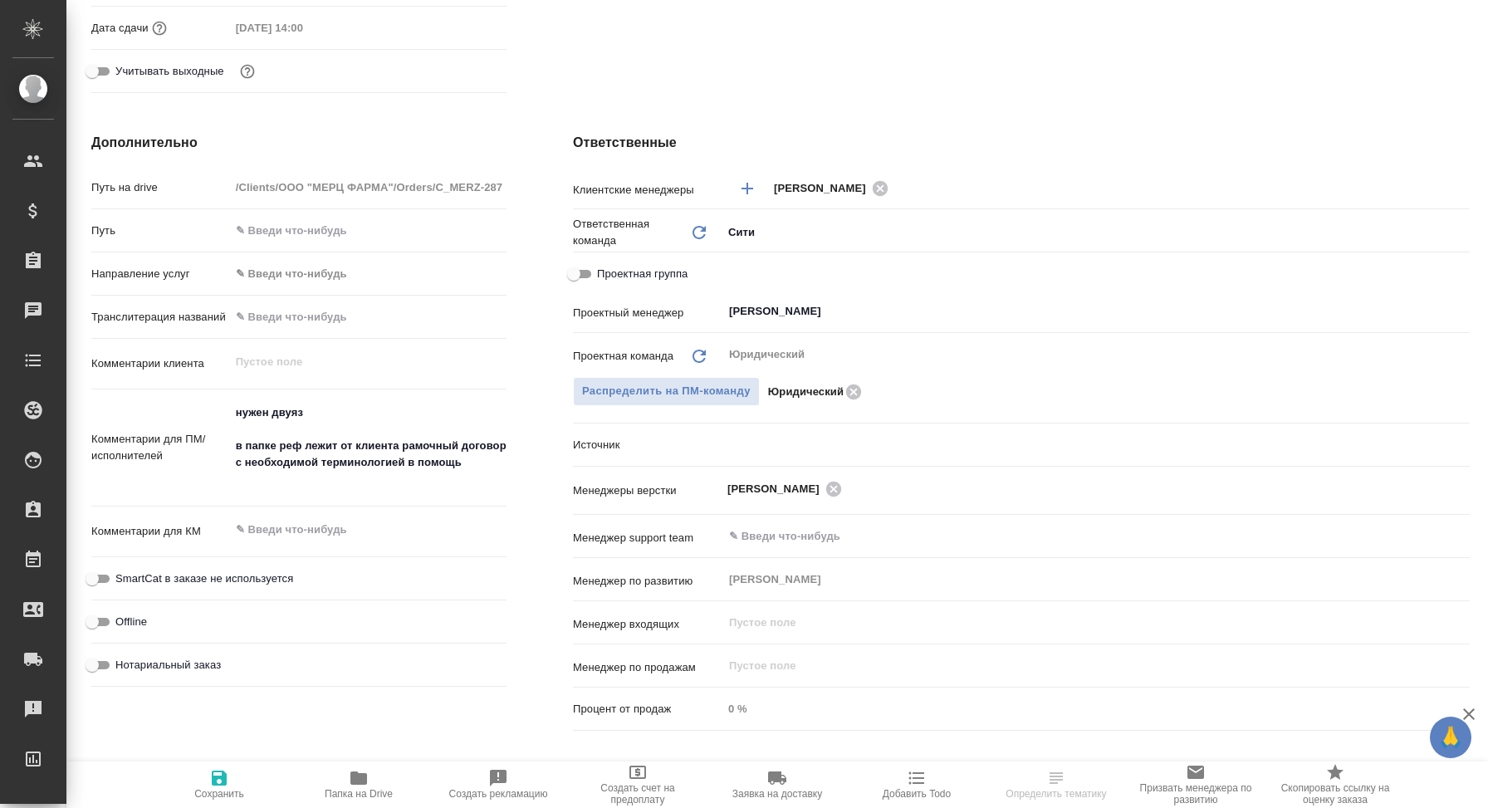
scroll to position [581, 0]
